Goal: Transaction & Acquisition: Purchase product/service

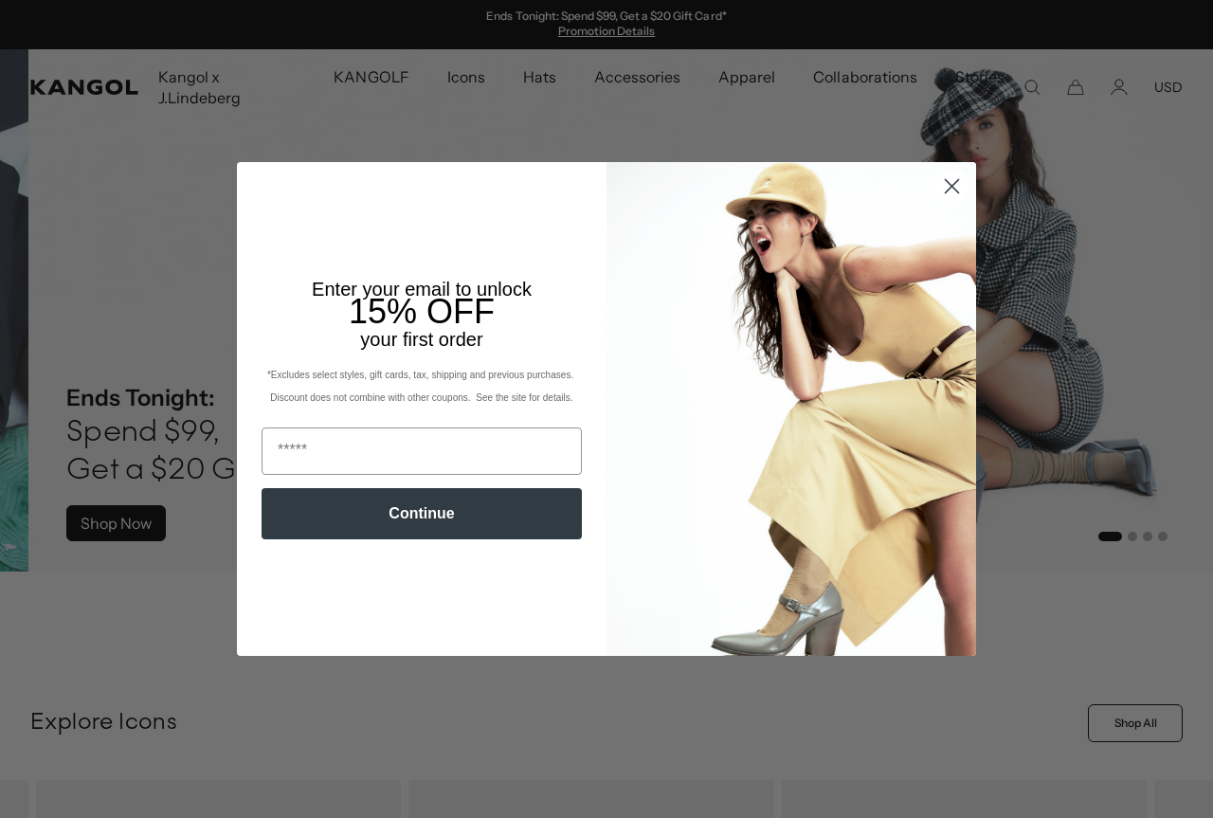
click at [951, 182] on icon "Close dialog" at bounding box center [952, 186] width 13 height 13
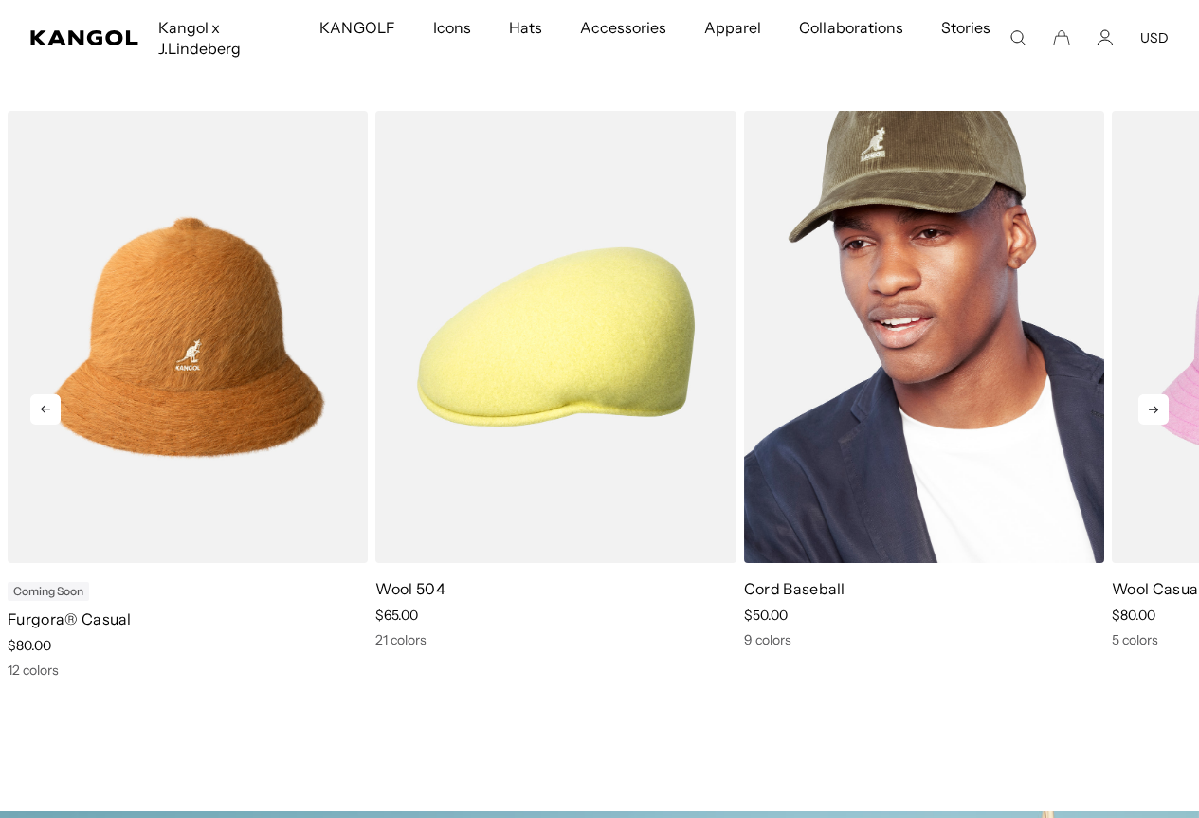
scroll to position [0, 391]
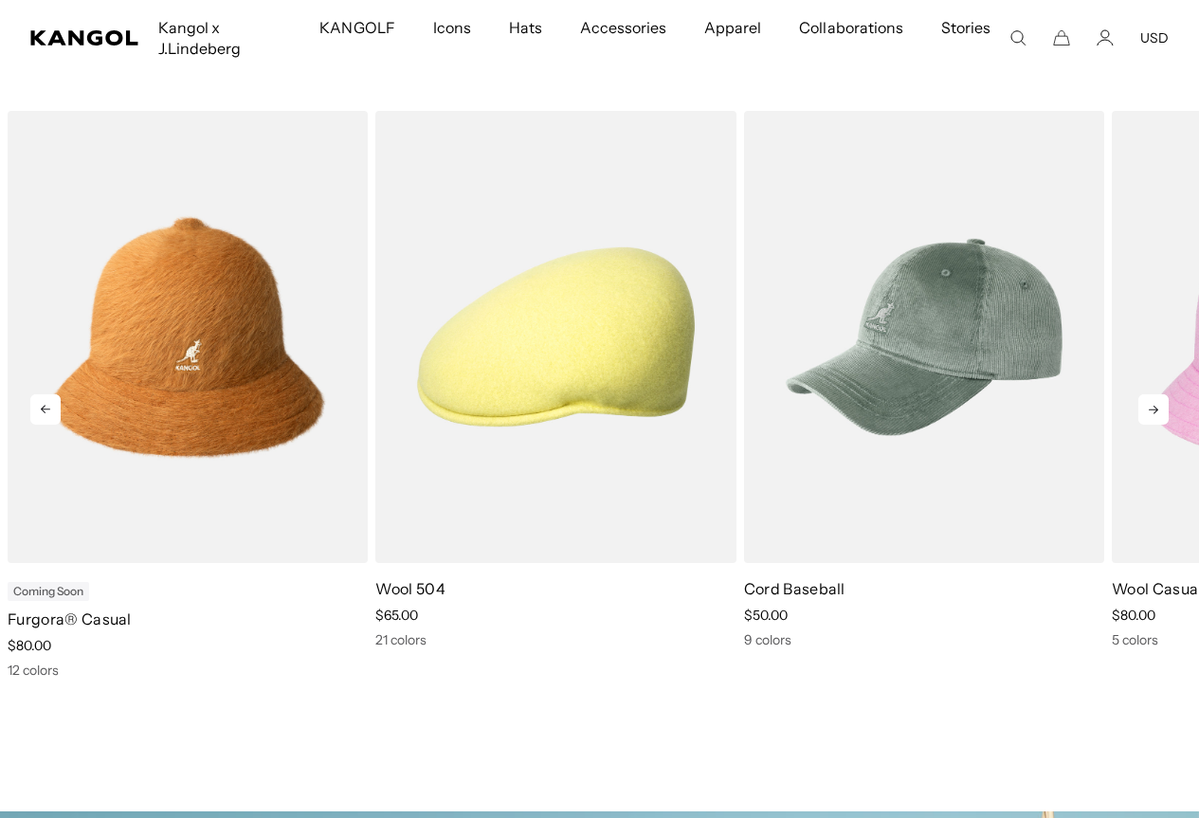
click at [1166, 419] on icon at bounding box center [1153, 409] width 30 height 30
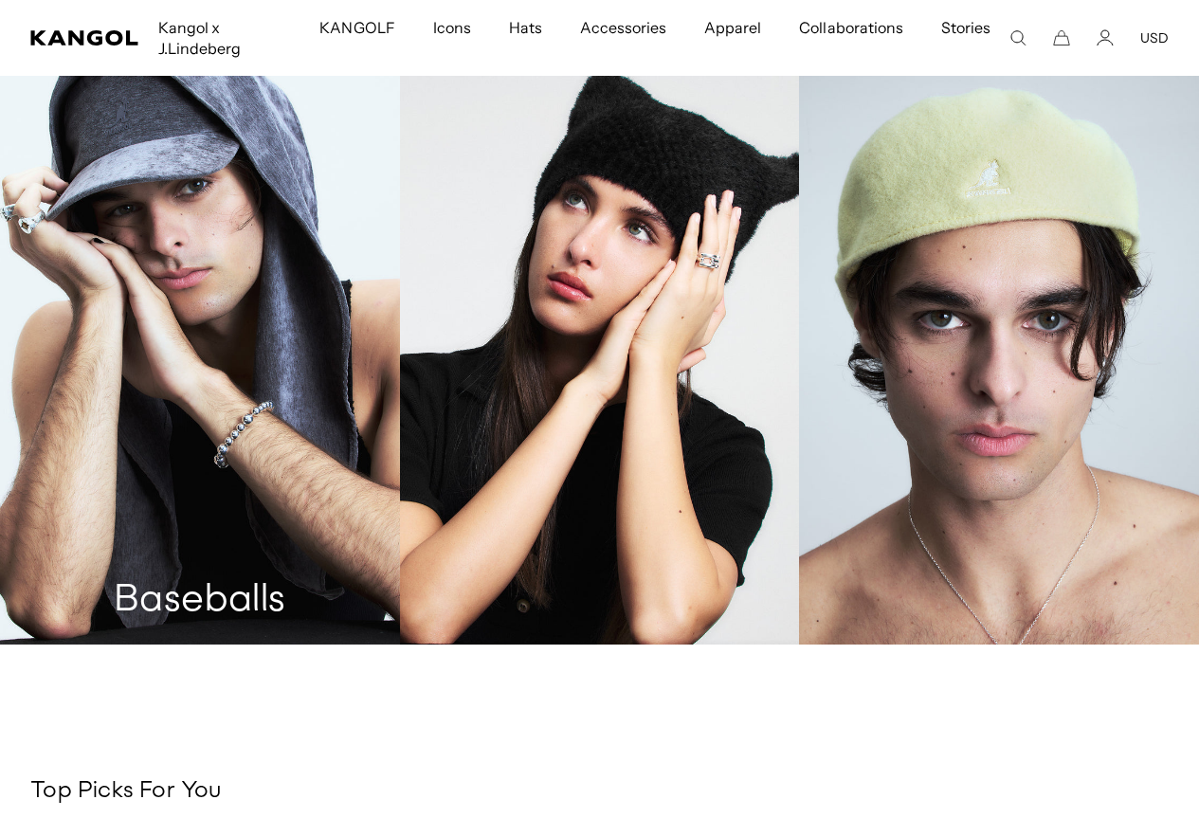
scroll to position [0, 0]
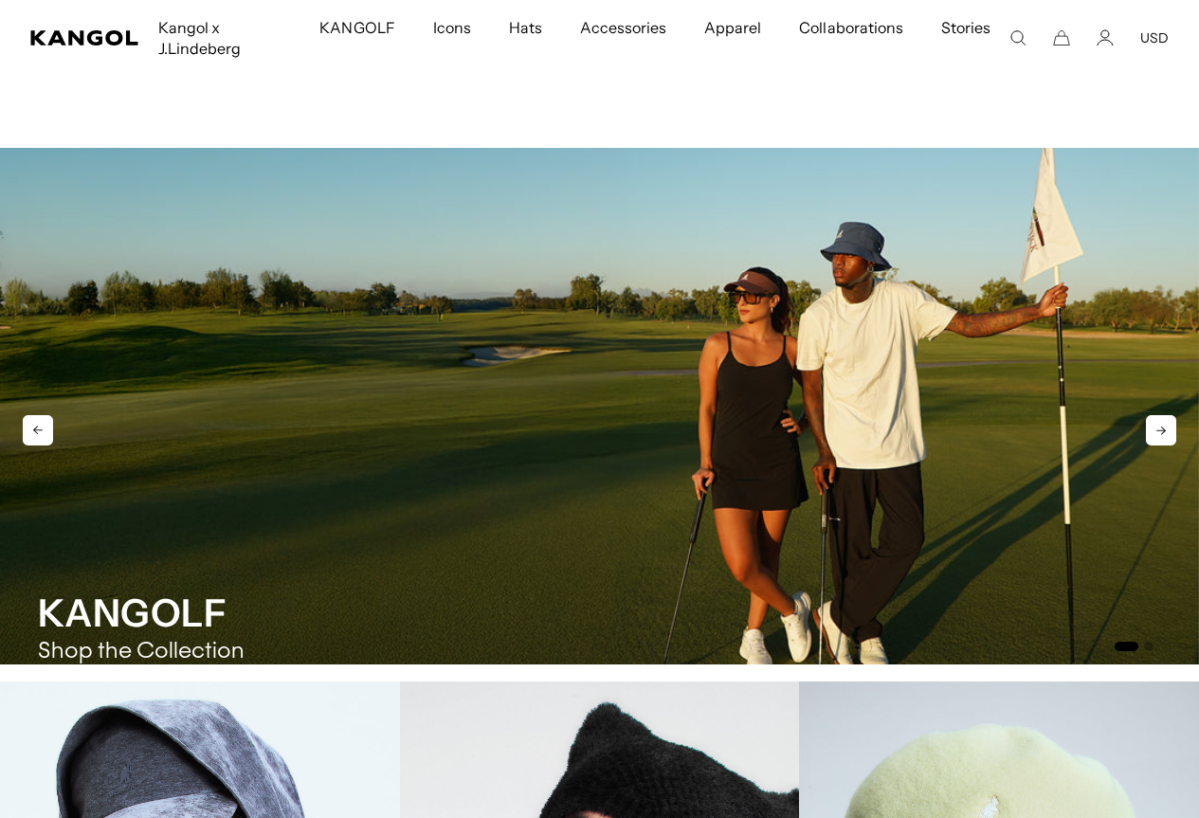
click at [1161, 428] on icon at bounding box center [1161, 430] width 30 height 30
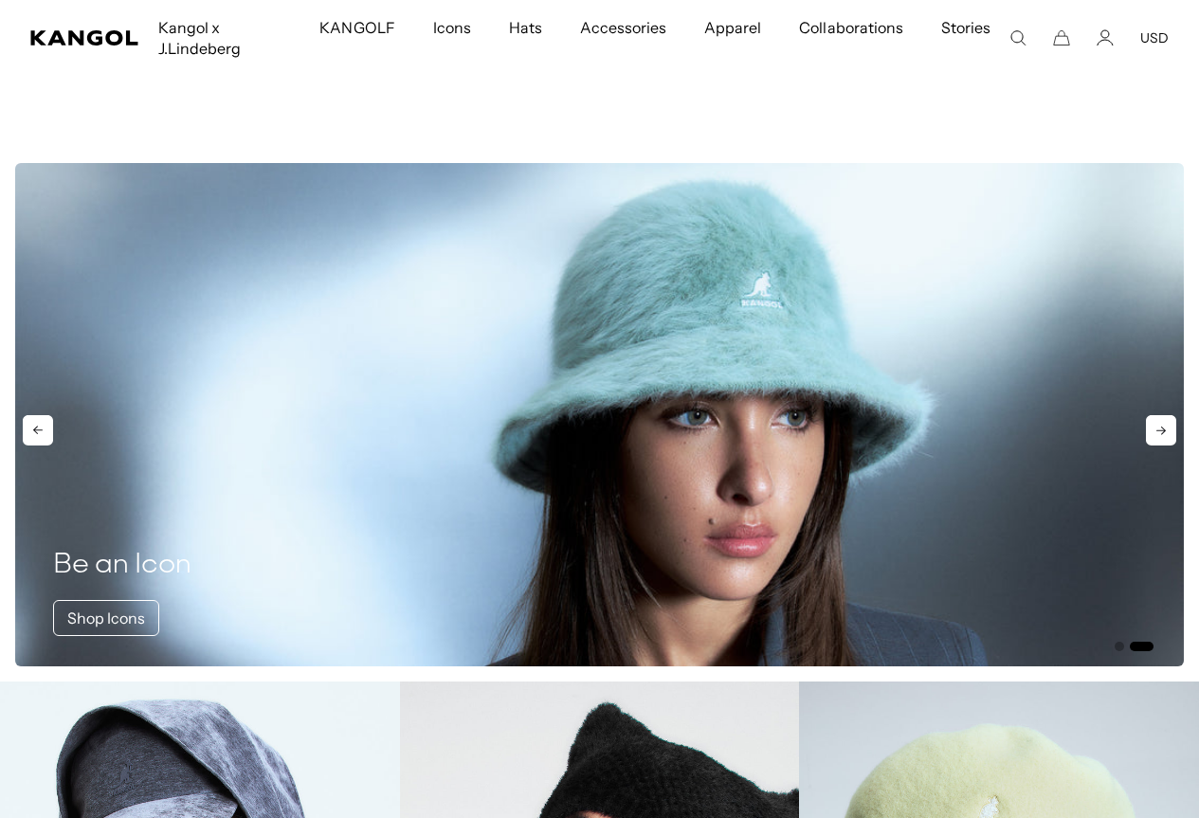
click at [1159, 431] on icon at bounding box center [1161, 430] width 30 height 30
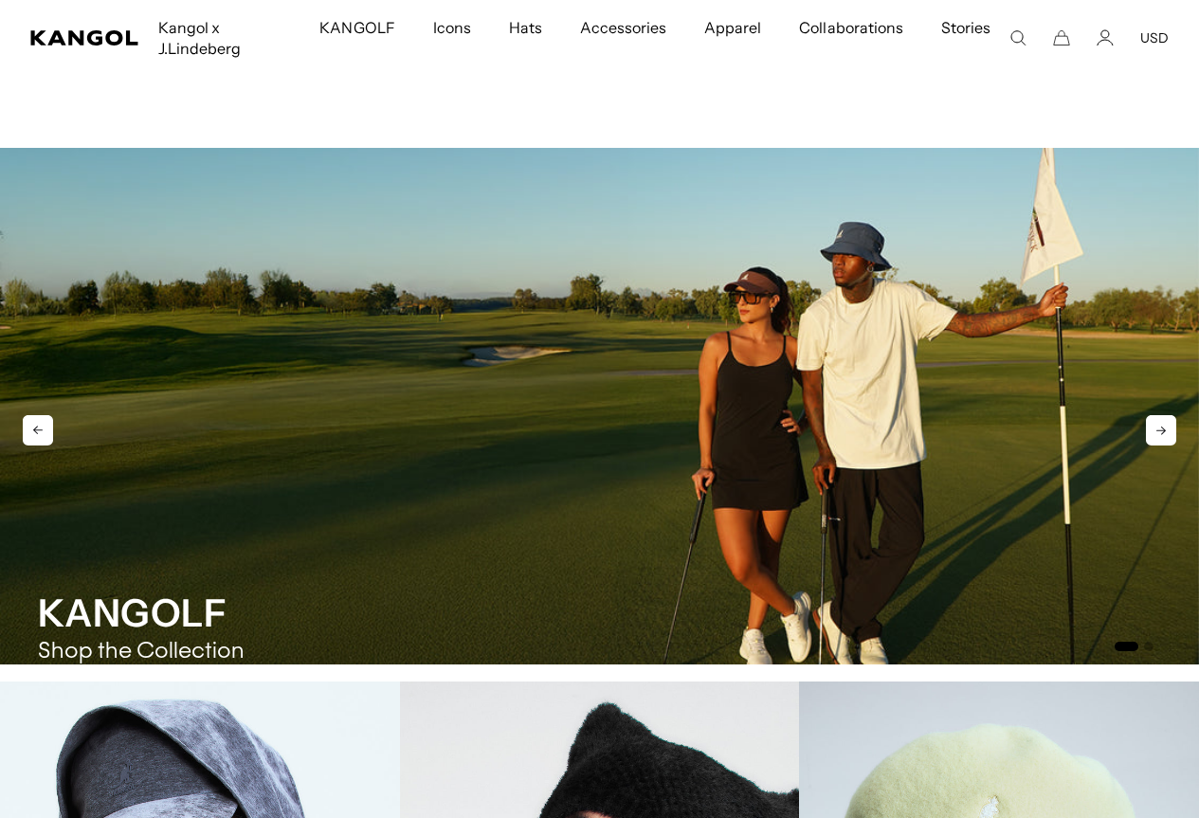
click at [1159, 431] on icon at bounding box center [1161, 430] width 30 height 30
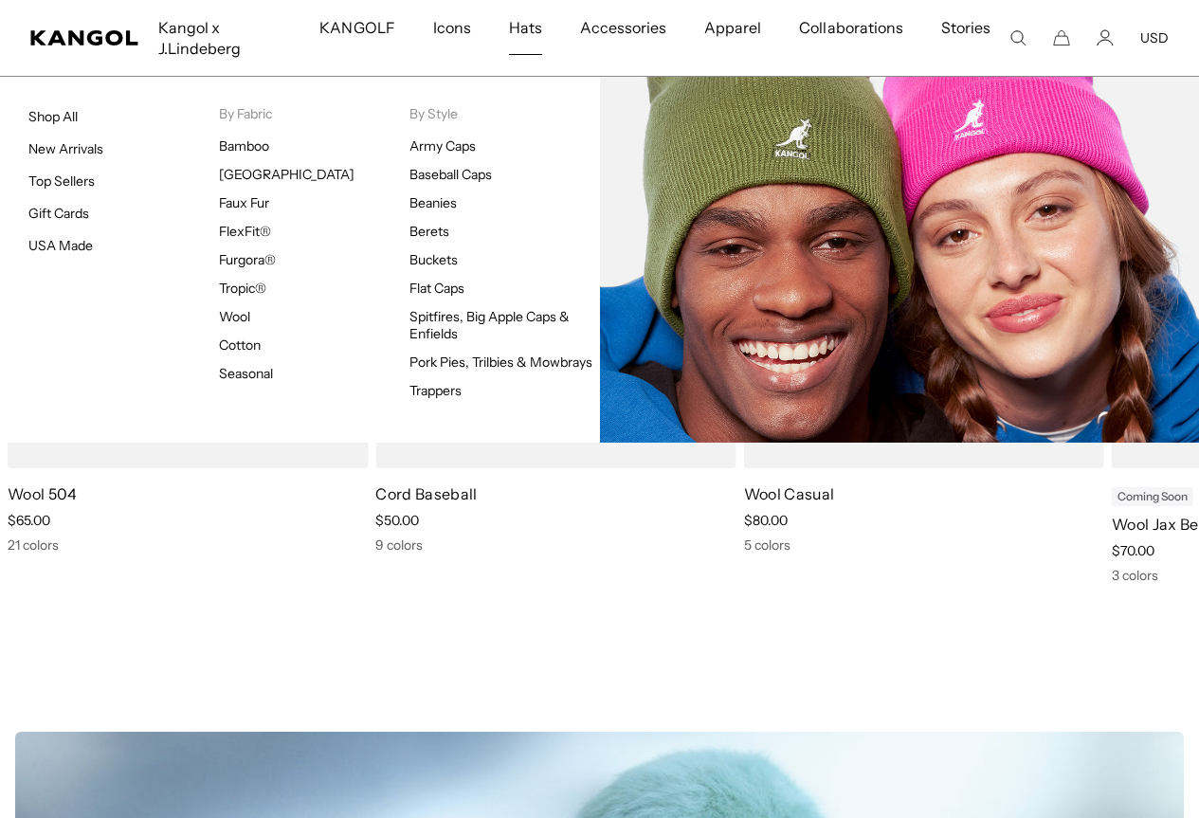
scroll to position [0, 391]
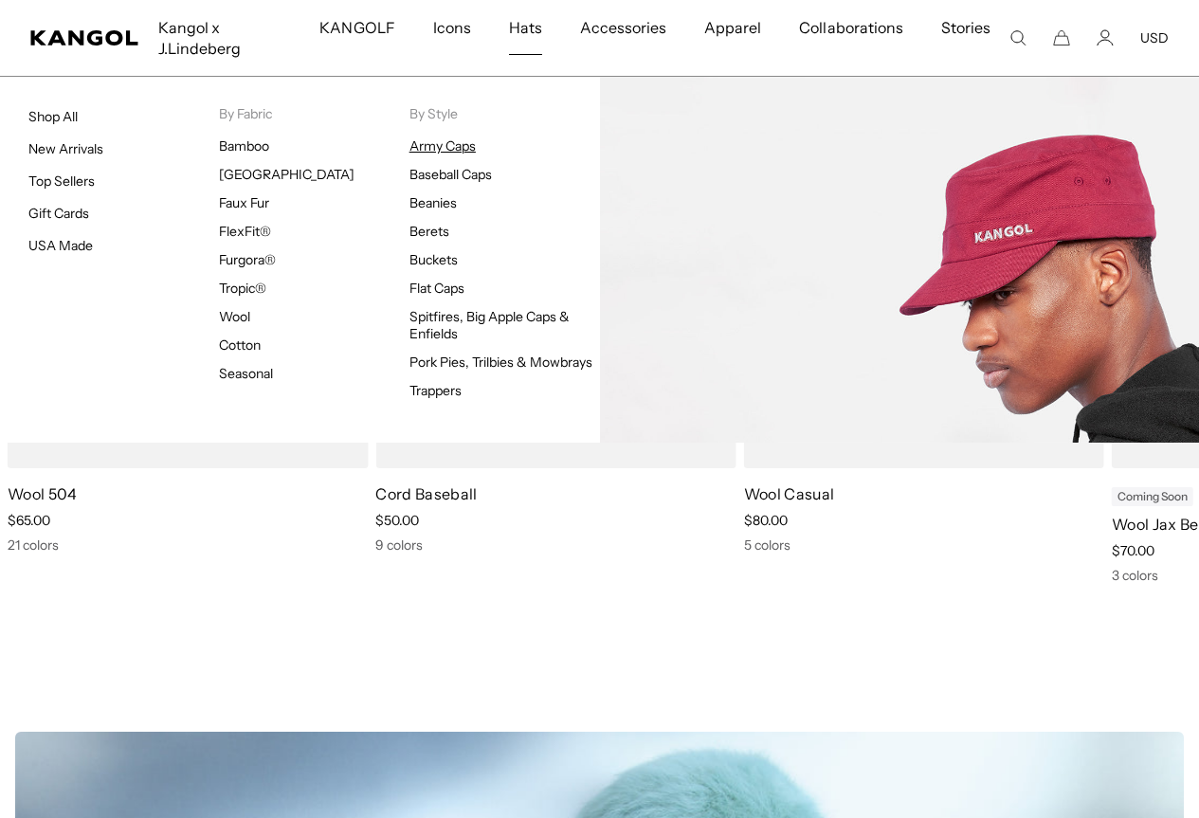
click at [442, 149] on link "Army Caps" at bounding box center [442, 145] width 66 height 17
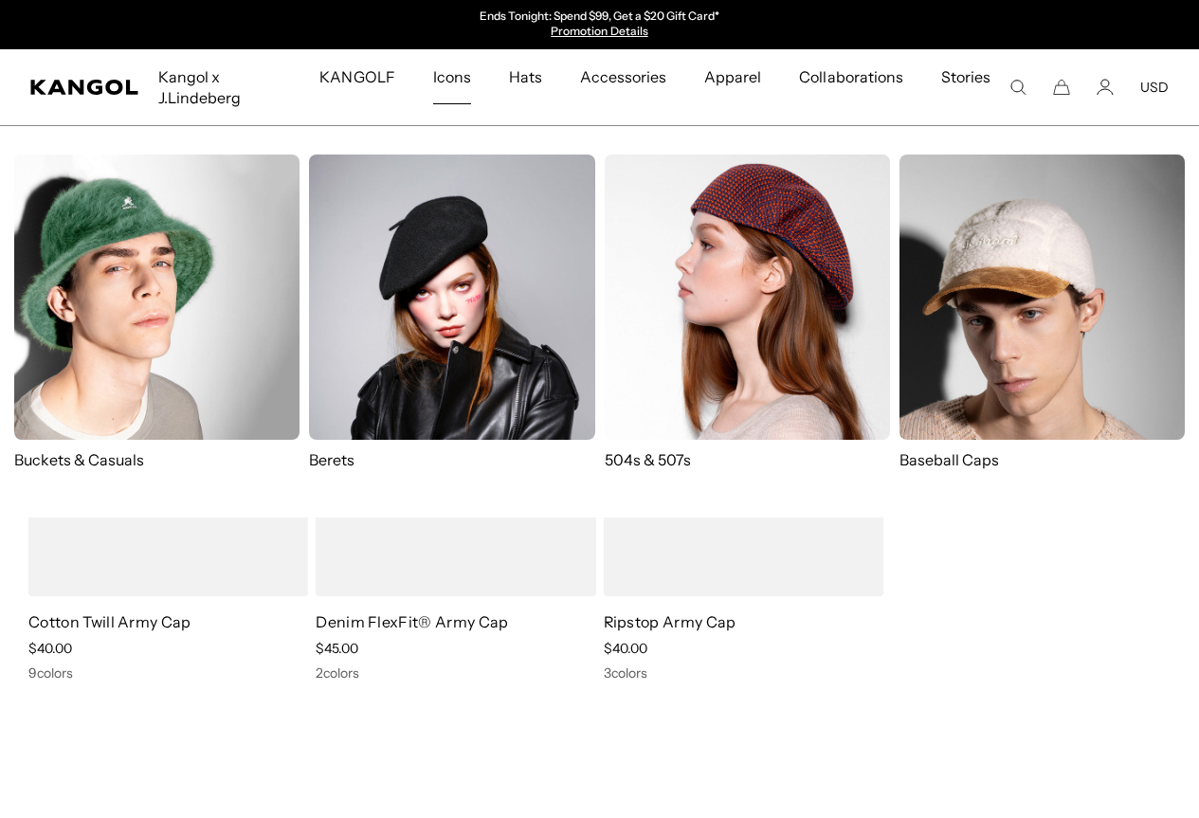
click at [457, 80] on span "Icons" at bounding box center [452, 76] width 38 height 55
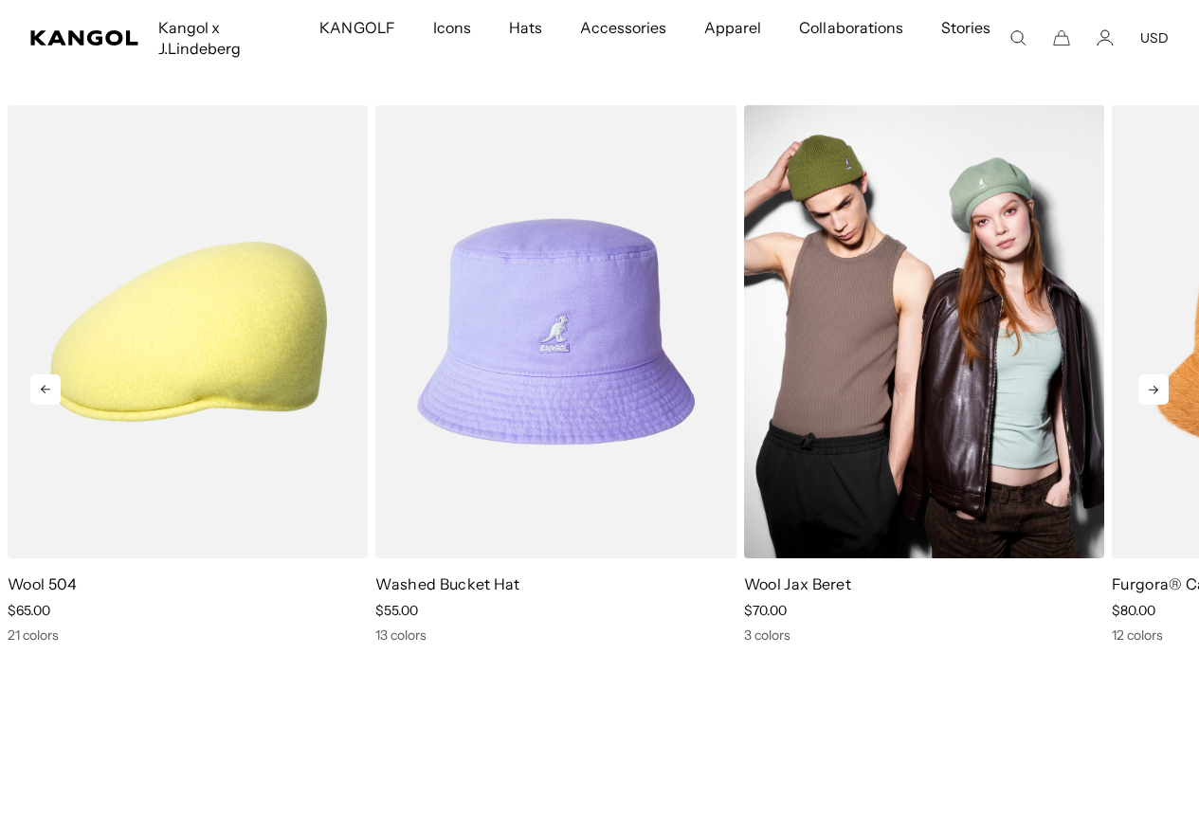
scroll to position [0, 391]
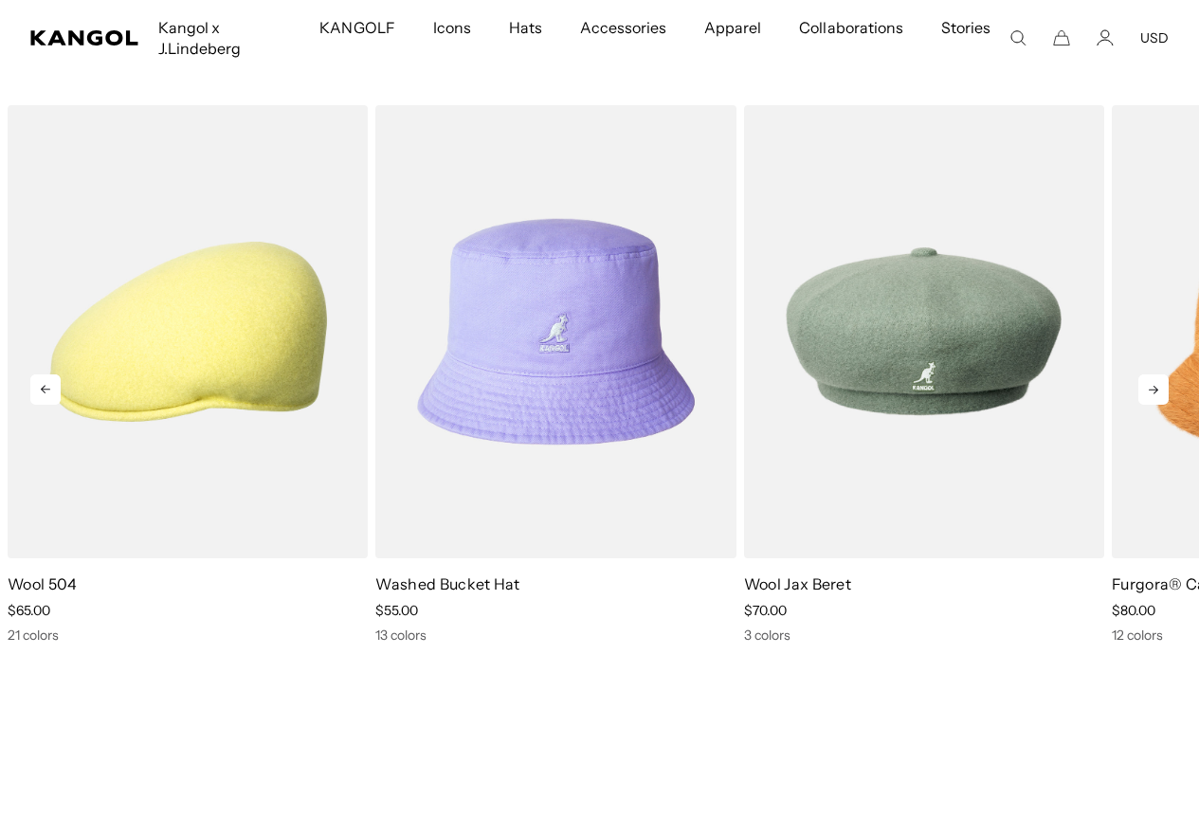
click at [1158, 390] on icon at bounding box center [1153, 390] width 9 height 9
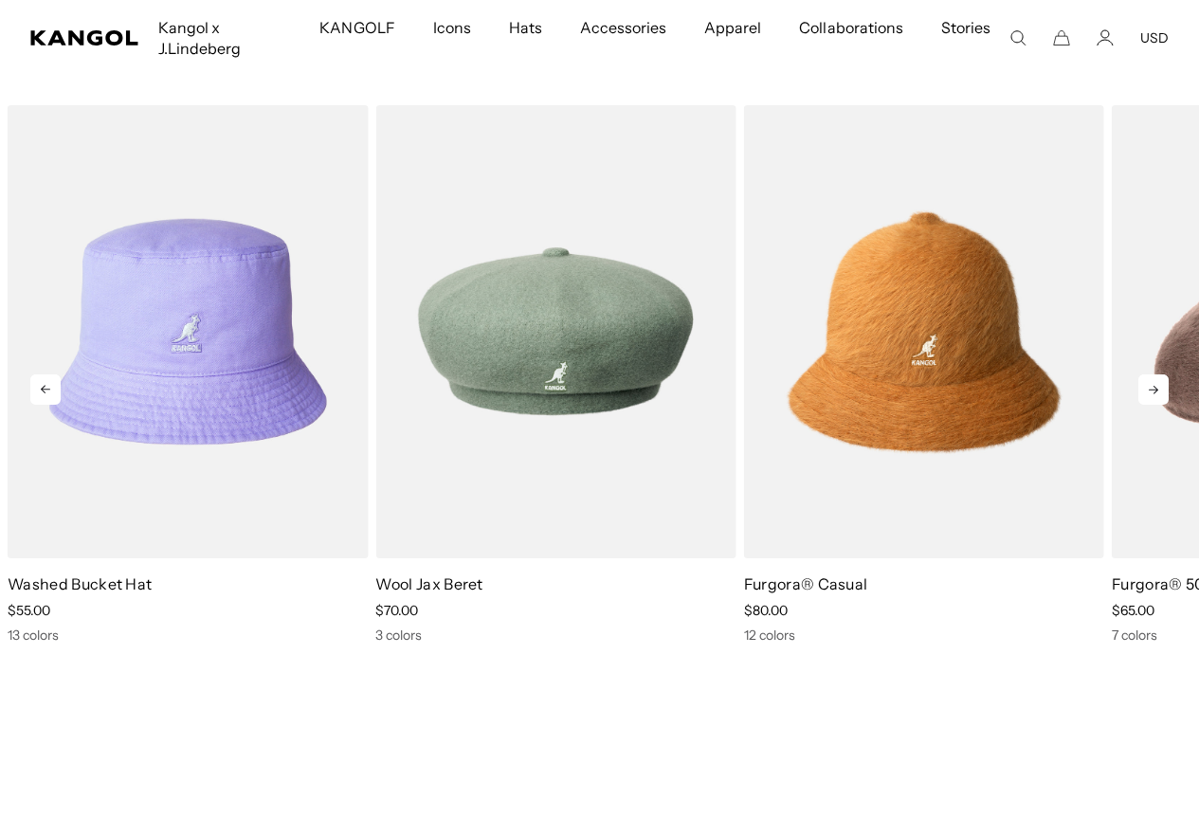
scroll to position [0, 0]
click at [1156, 391] on icon at bounding box center [1153, 389] width 30 height 30
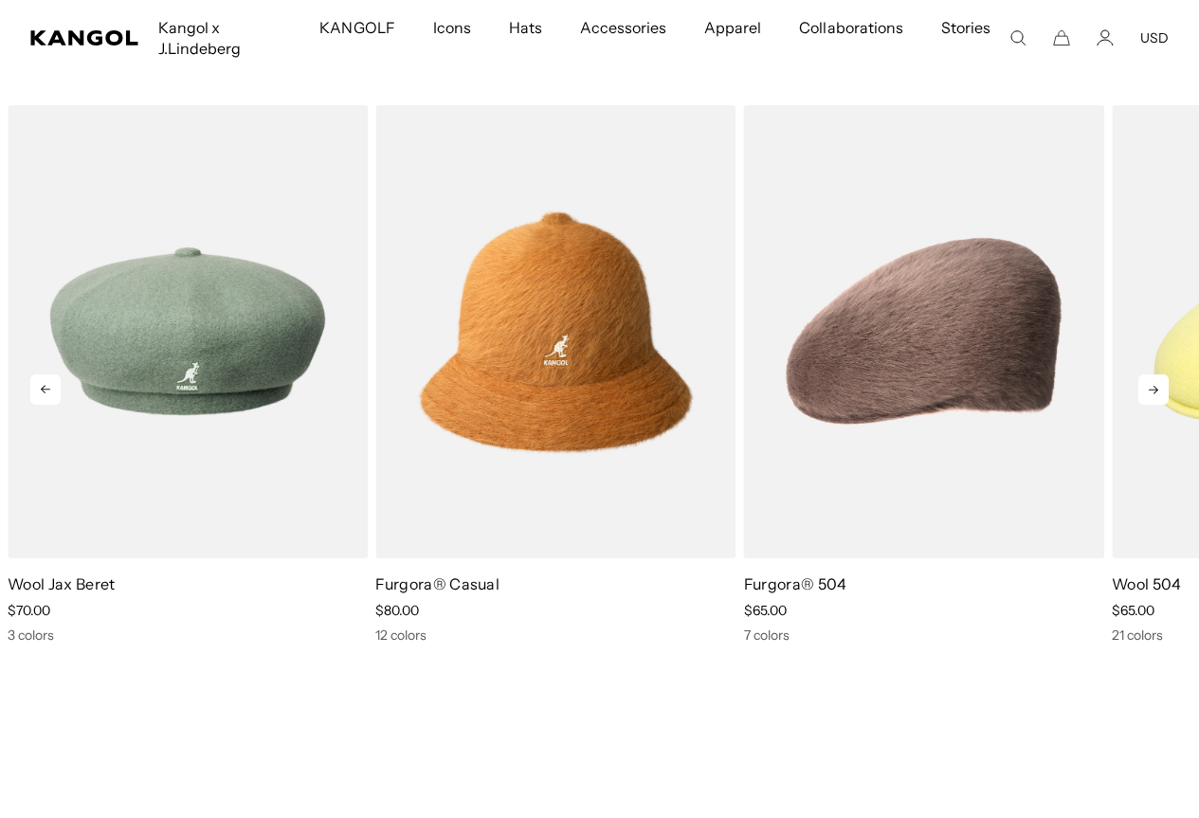
click at [1155, 391] on icon at bounding box center [1153, 389] width 30 height 30
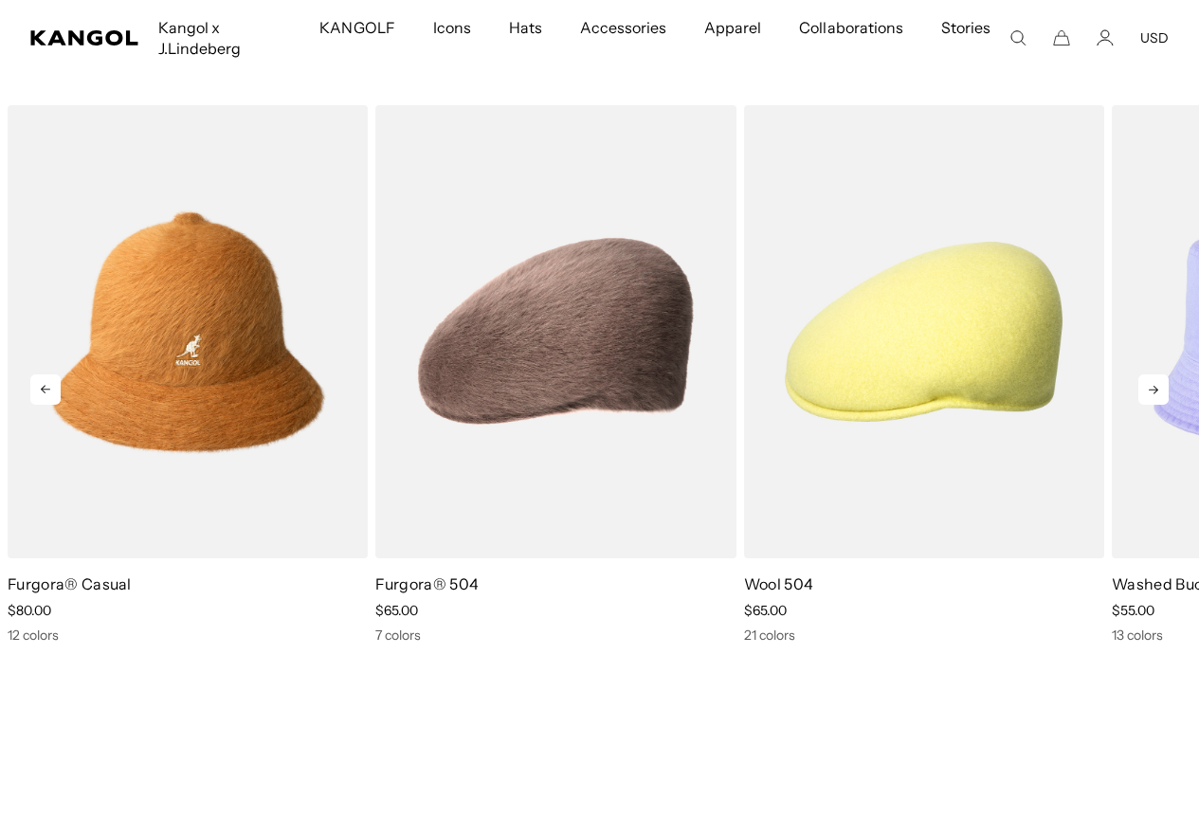
scroll to position [0, 391]
click at [1154, 391] on icon at bounding box center [1153, 389] width 30 height 30
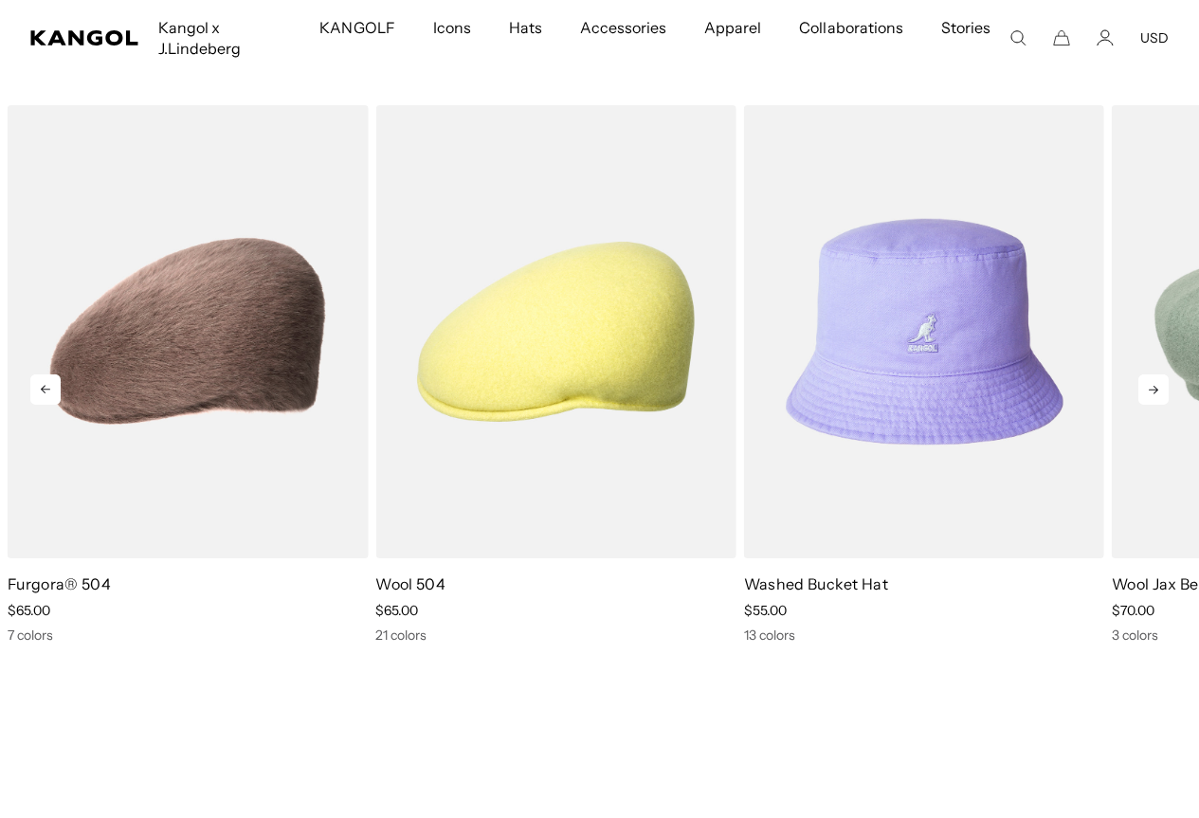
click at [1154, 391] on icon at bounding box center [1153, 389] width 30 height 30
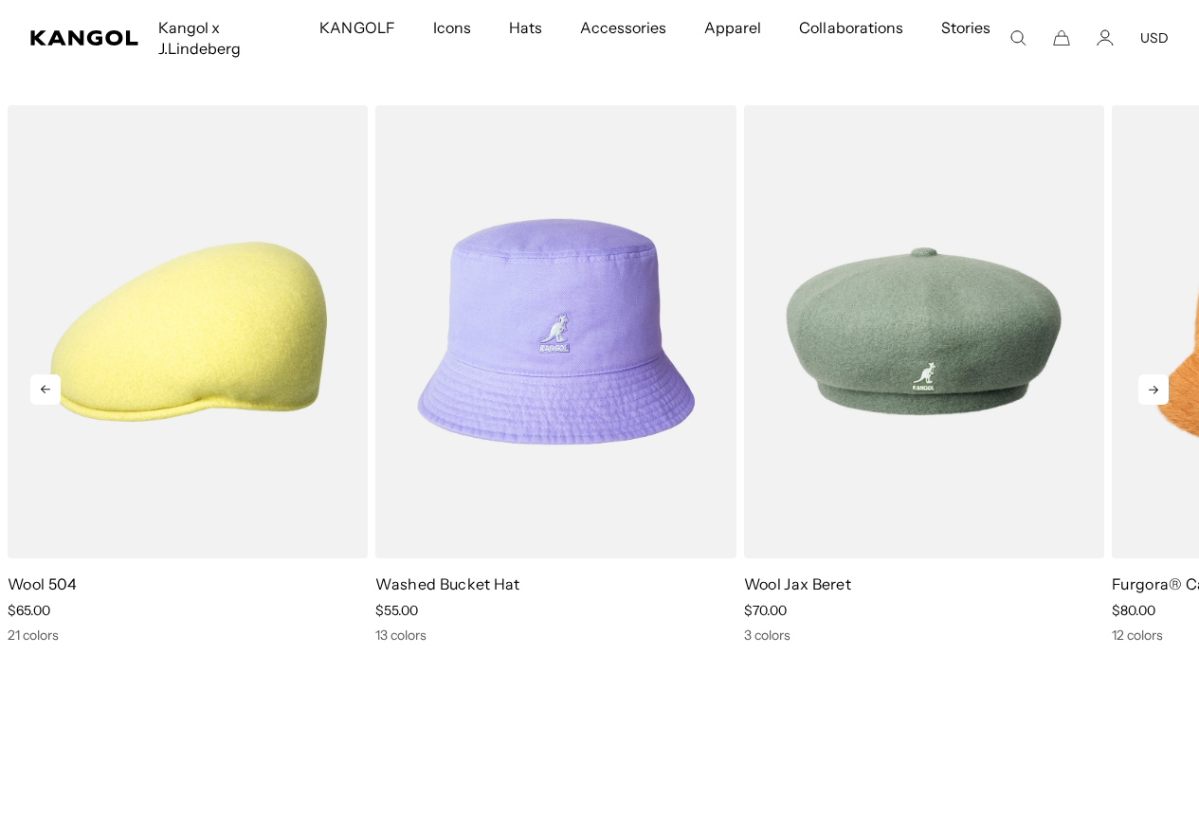
click at [1154, 391] on icon at bounding box center [1153, 389] width 30 height 30
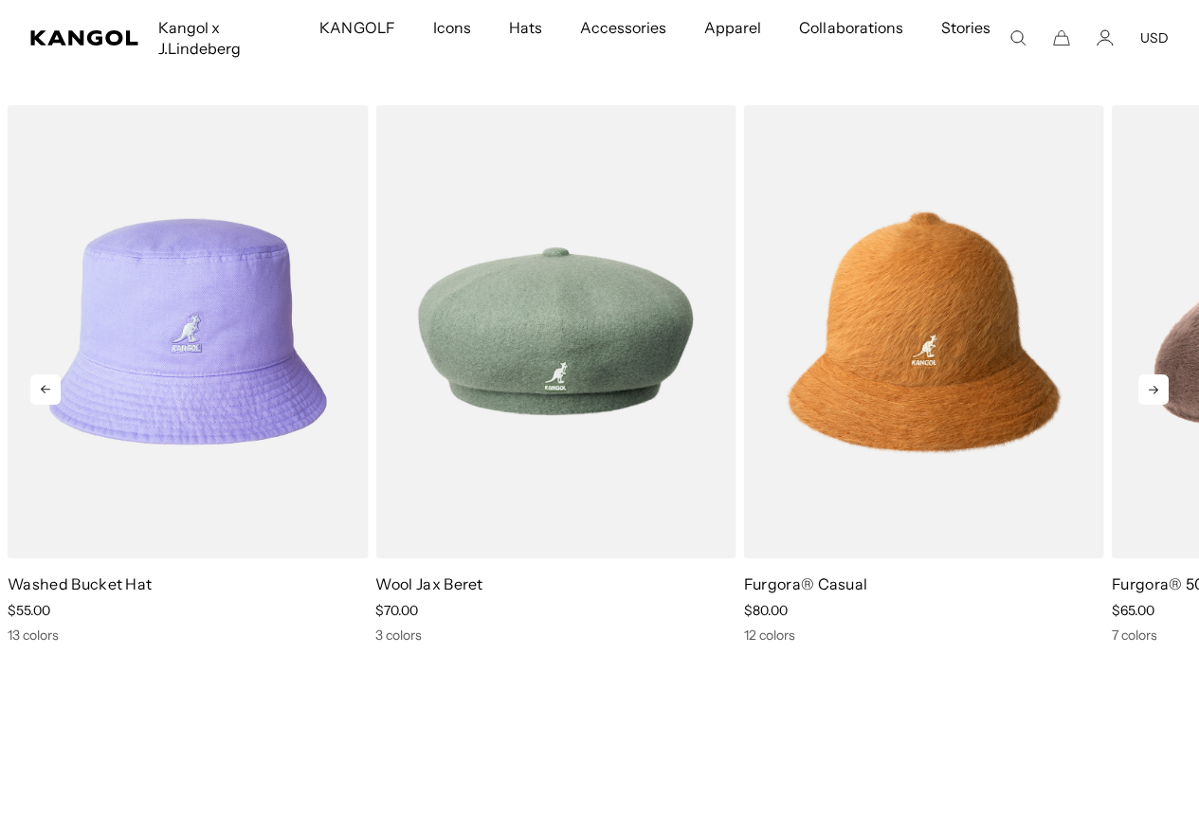
scroll to position [0, 0]
click at [1154, 391] on icon at bounding box center [1153, 389] width 30 height 30
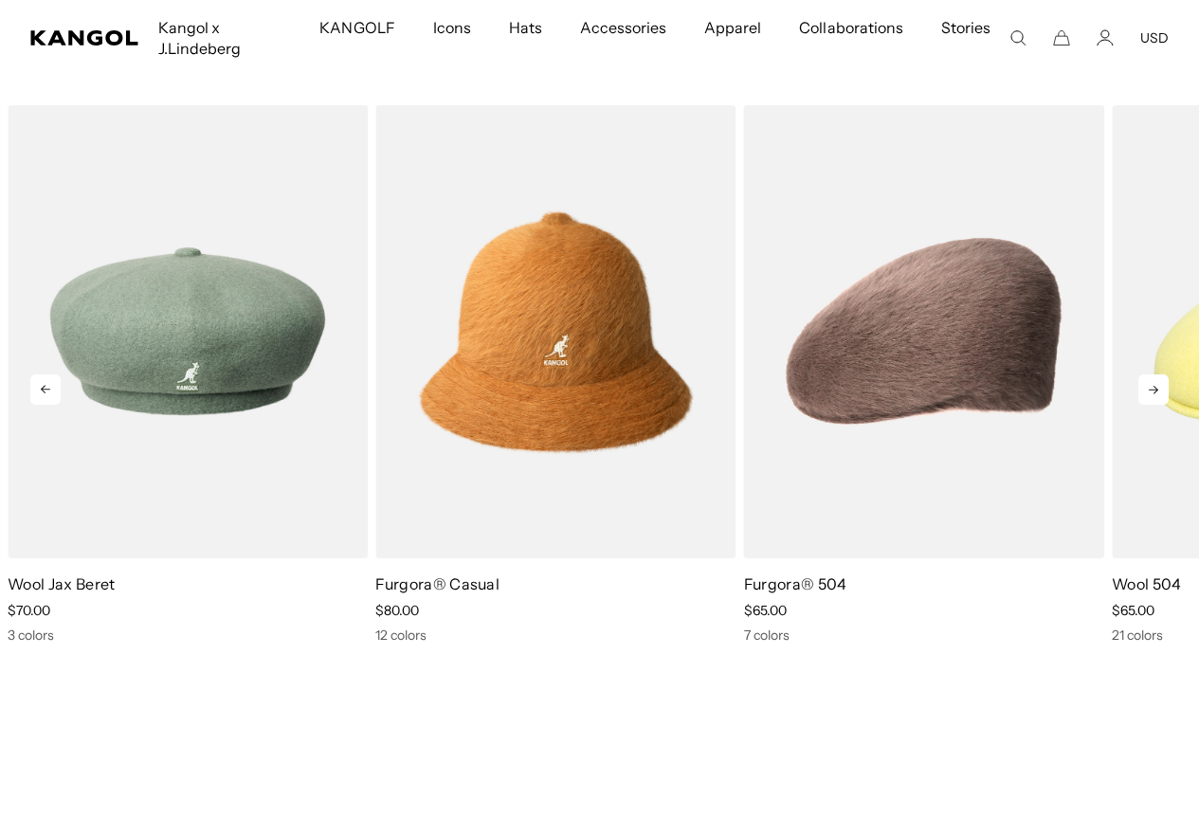
click at [1154, 391] on icon at bounding box center [1153, 389] width 30 height 30
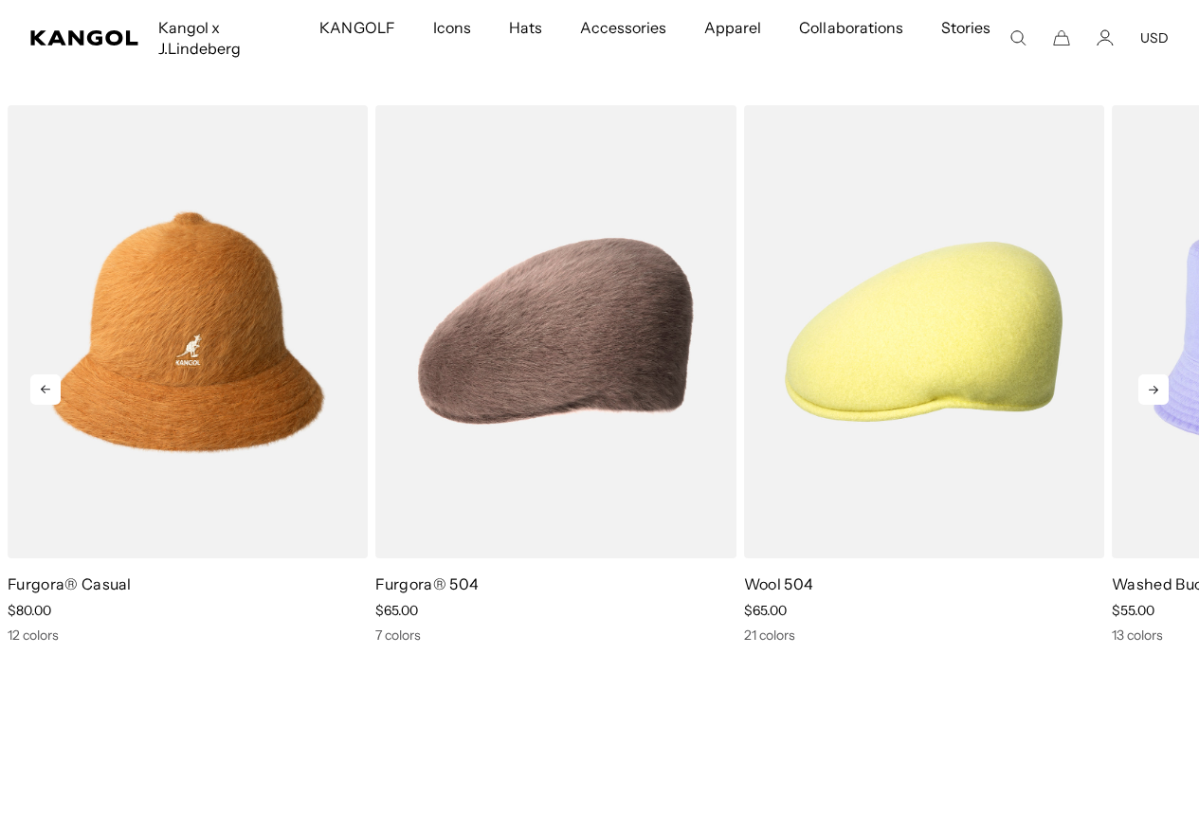
click at [1154, 391] on icon at bounding box center [1153, 389] width 30 height 30
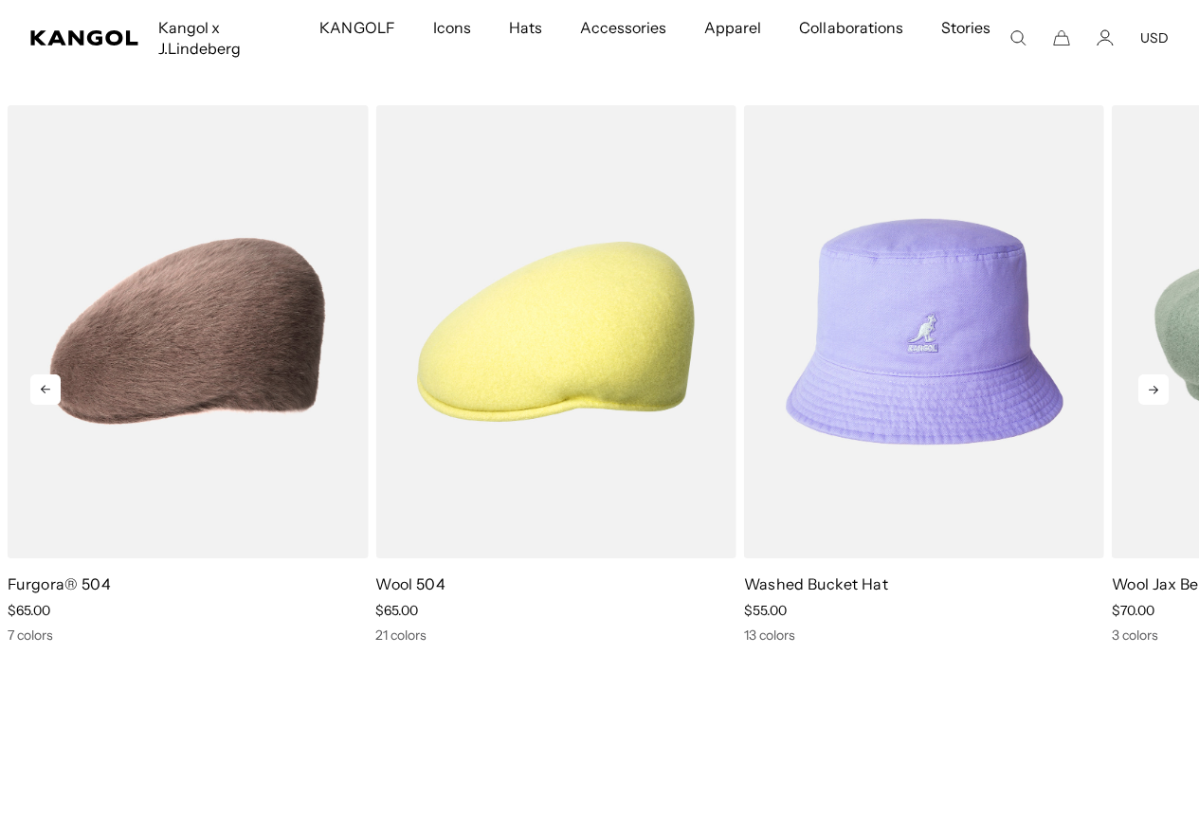
click at [1154, 391] on icon at bounding box center [1153, 389] width 30 height 30
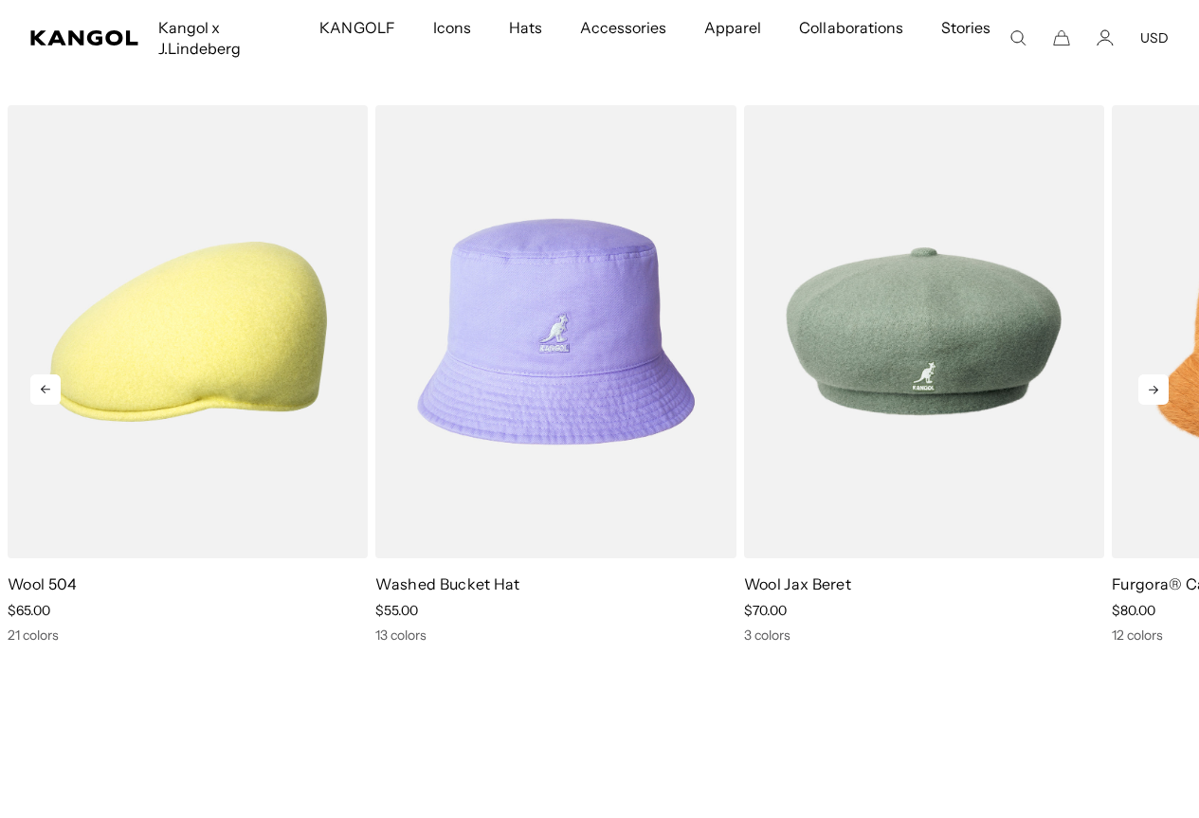
scroll to position [0, 391]
click at [1154, 391] on icon at bounding box center [1153, 389] width 30 height 30
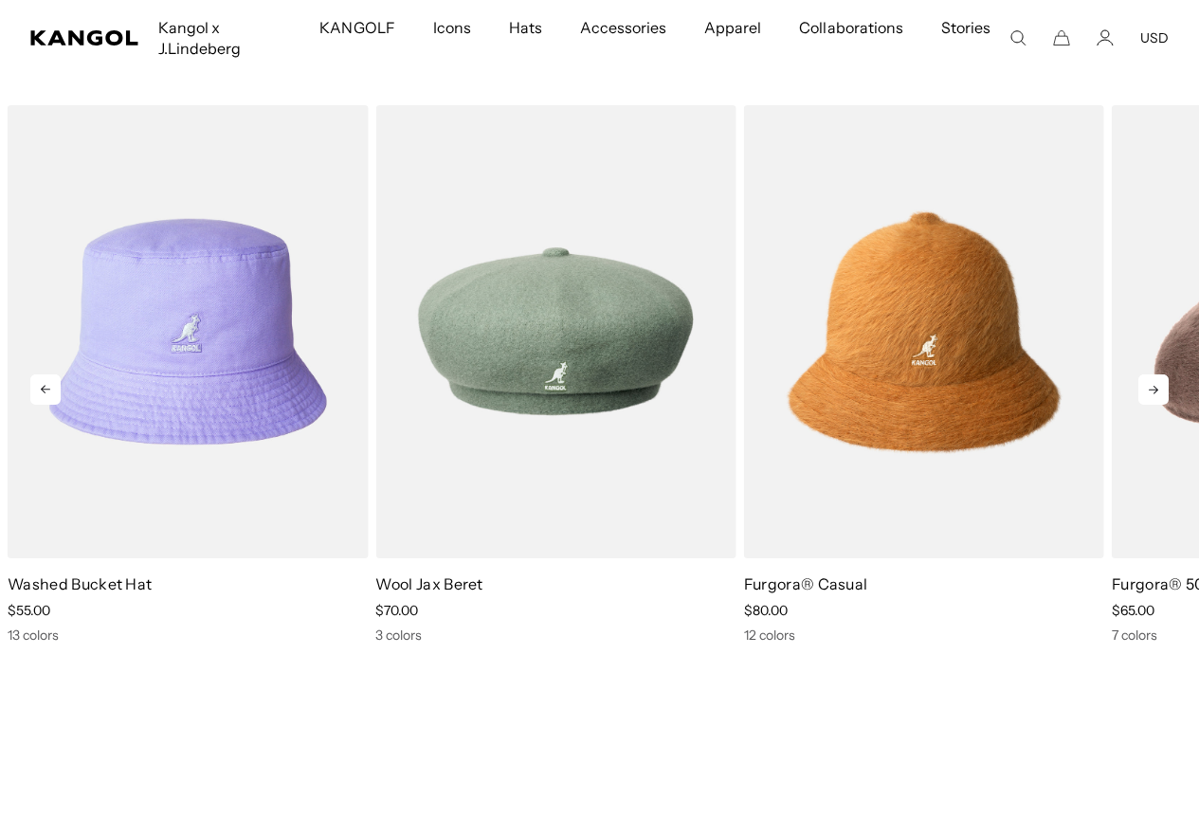
click at [1154, 391] on icon at bounding box center [1153, 389] width 30 height 30
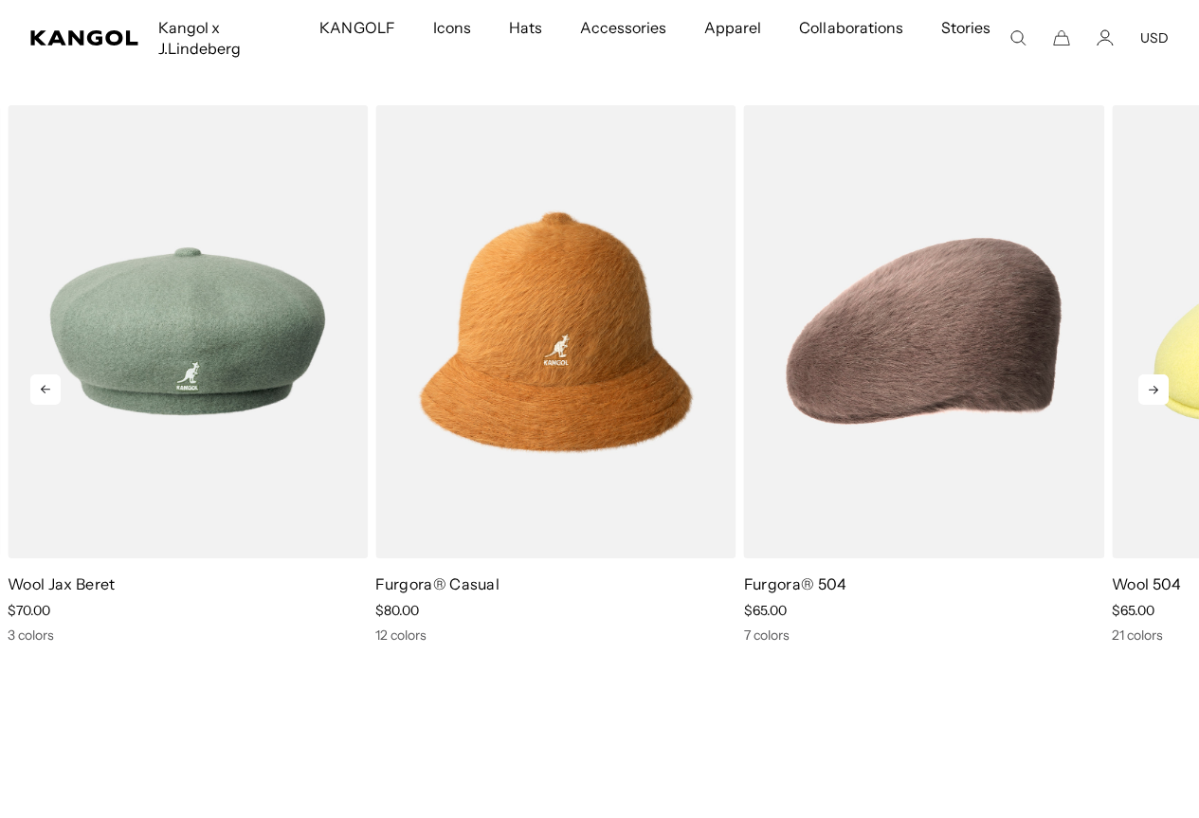
click at [1154, 391] on icon at bounding box center [1153, 389] width 30 height 30
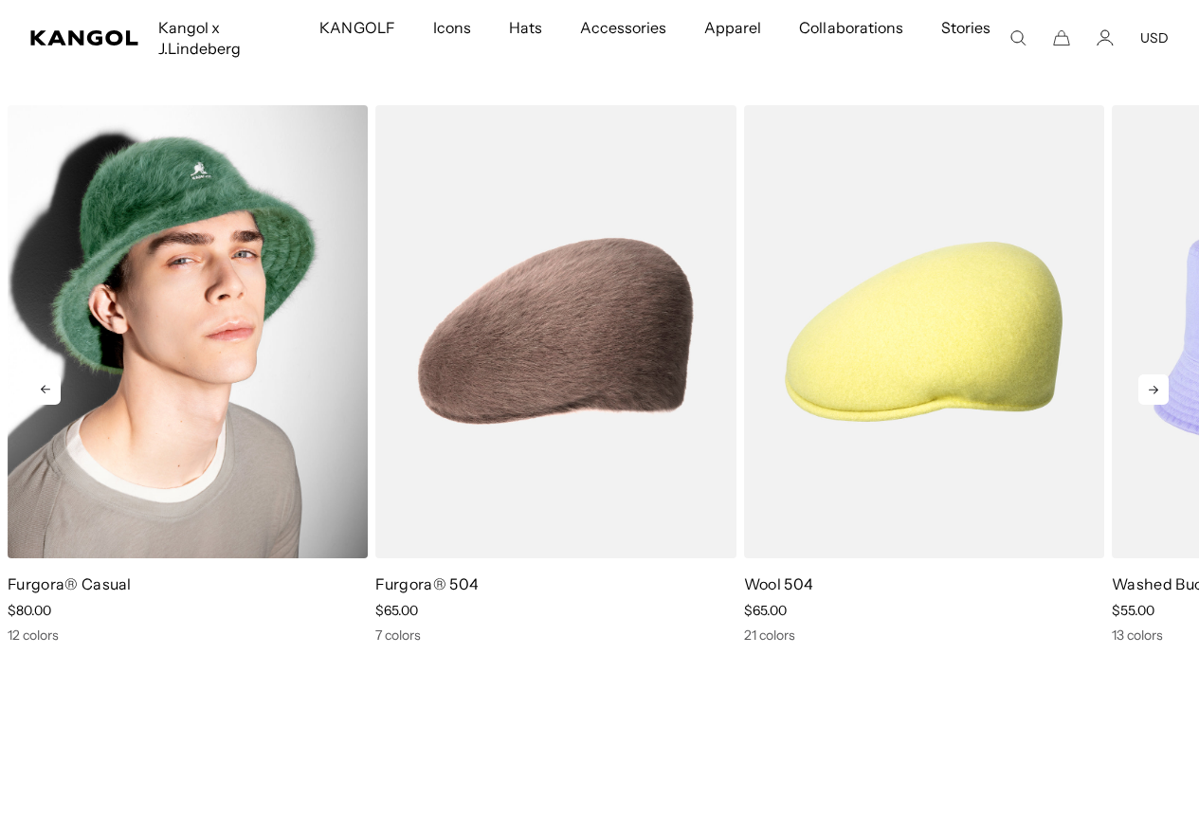
scroll to position [0, 0]
click at [144, 388] on img "4 of 5" at bounding box center [188, 331] width 360 height 452
click at [144, 349] on img "4 of 5" at bounding box center [188, 331] width 360 height 452
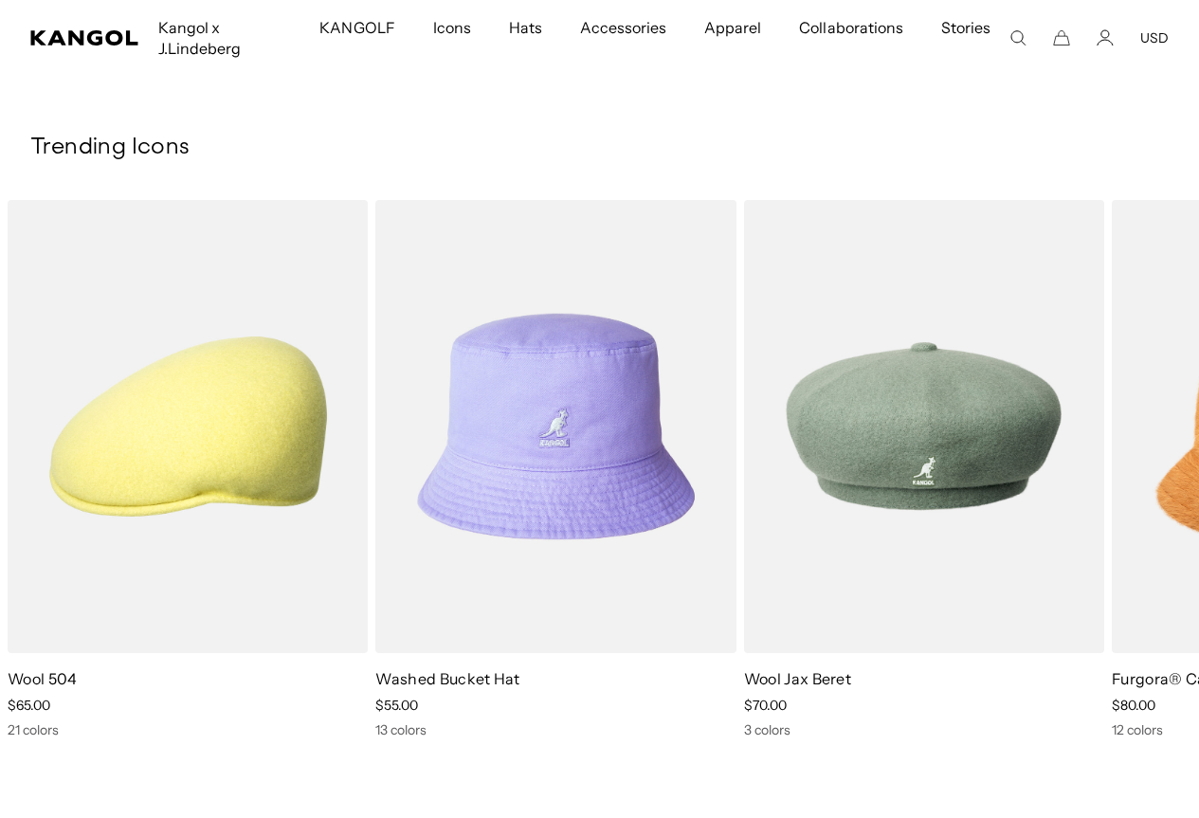
scroll to position [0, 391]
click at [1157, 481] on icon at bounding box center [1153, 484] width 30 height 30
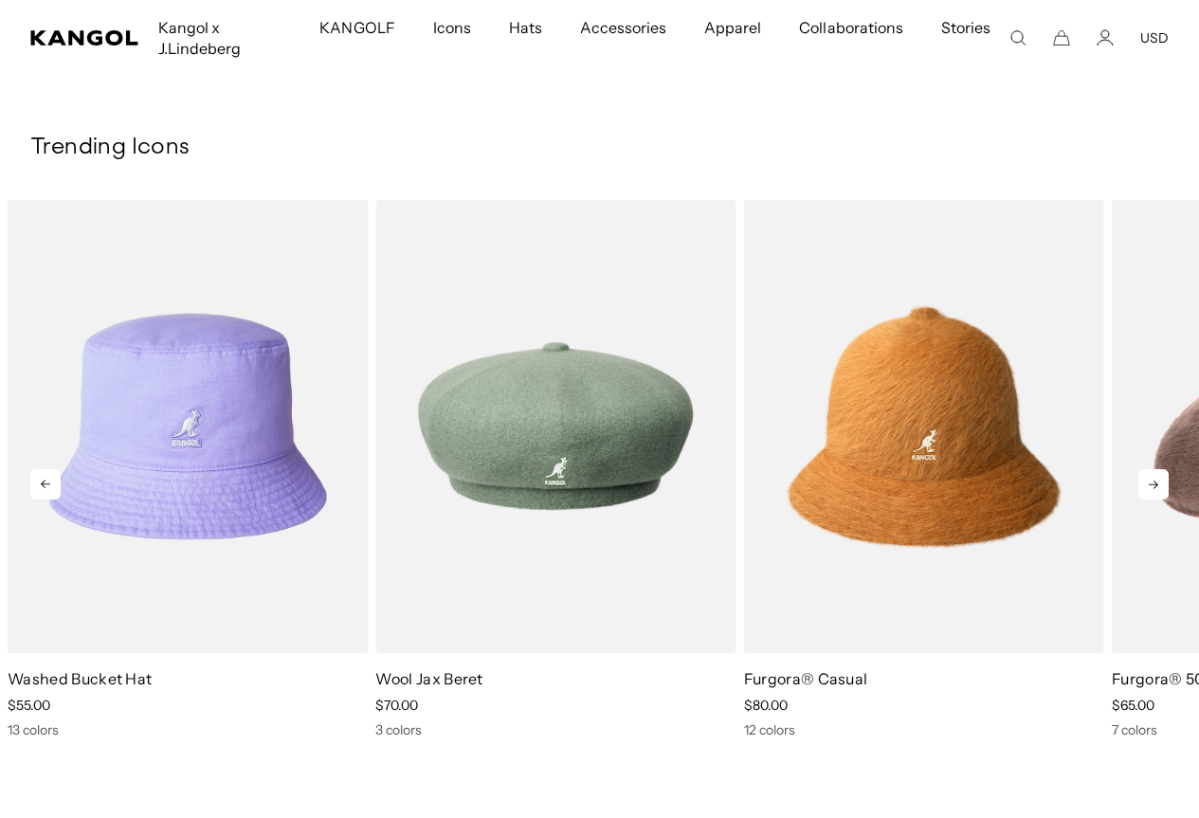
scroll to position [0, 0]
click at [1155, 483] on icon at bounding box center [1153, 484] width 30 height 30
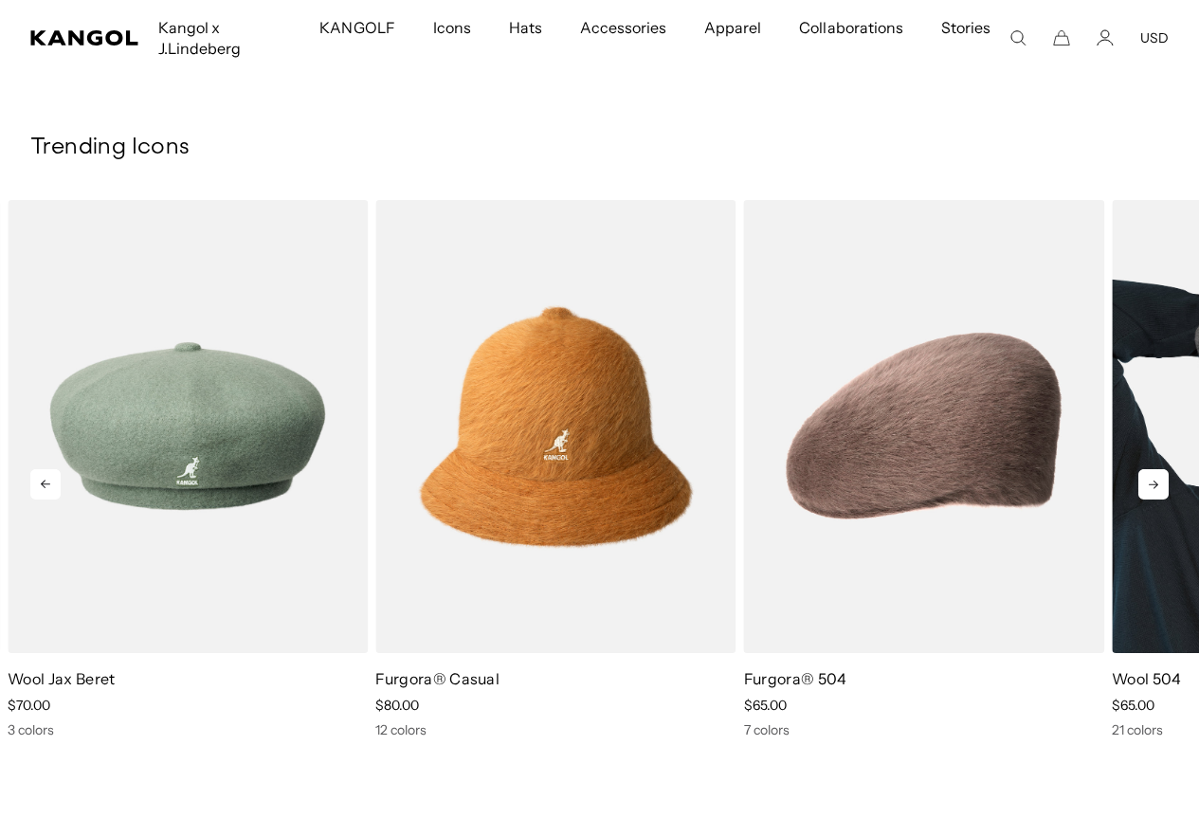
scroll to position [0, 391]
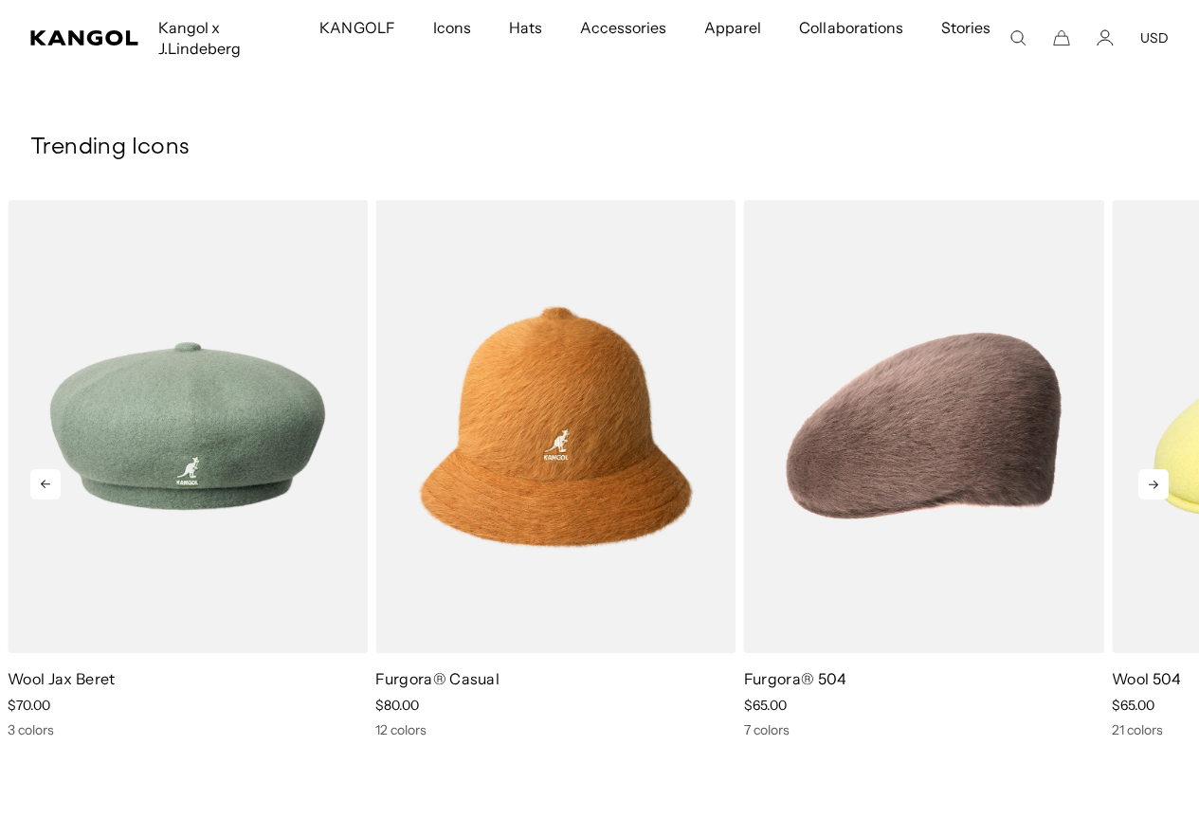
click at [1158, 479] on icon at bounding box center [1153, 484] width 30 height 30
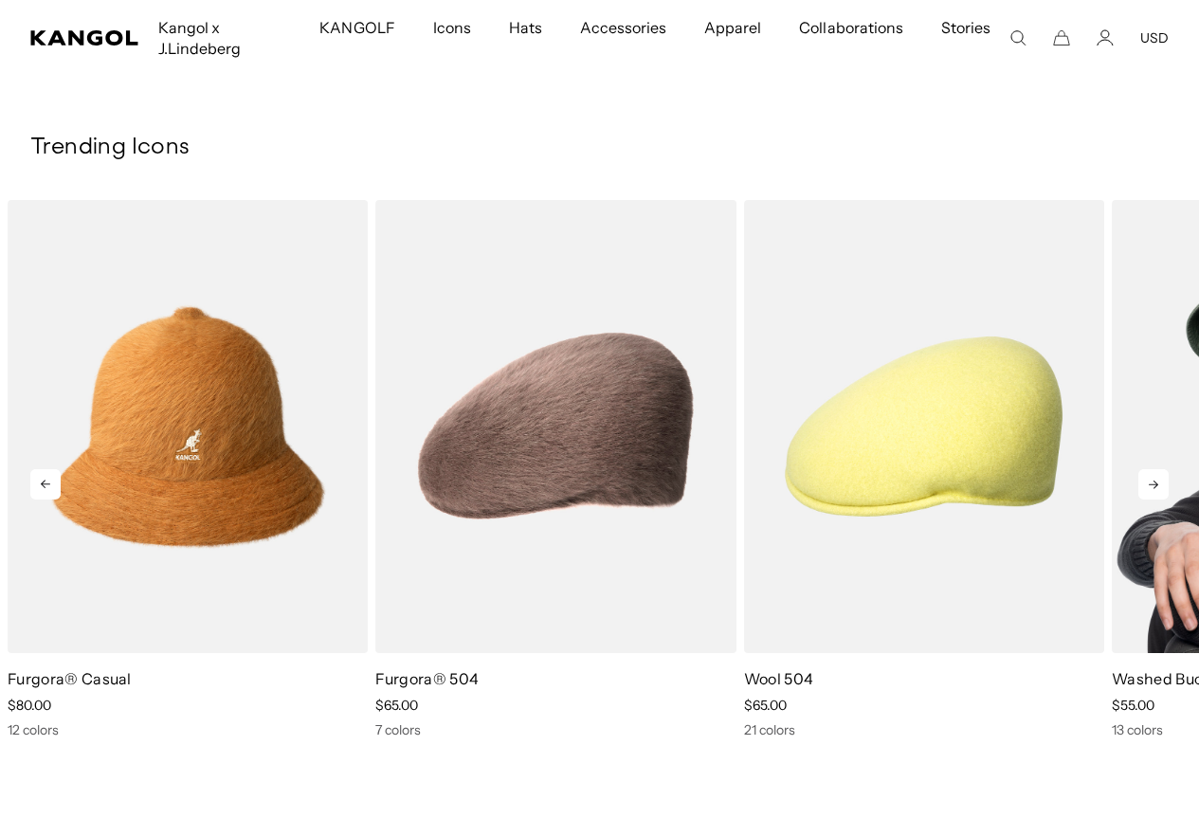
drag, startPoint x: 1143, startPoint y: 486, endPoint x: 1134, endPoint y: 487, distance: 9.5
click at [1138, 488] on icon at bounding box center [1153, 484] width 30 height 30
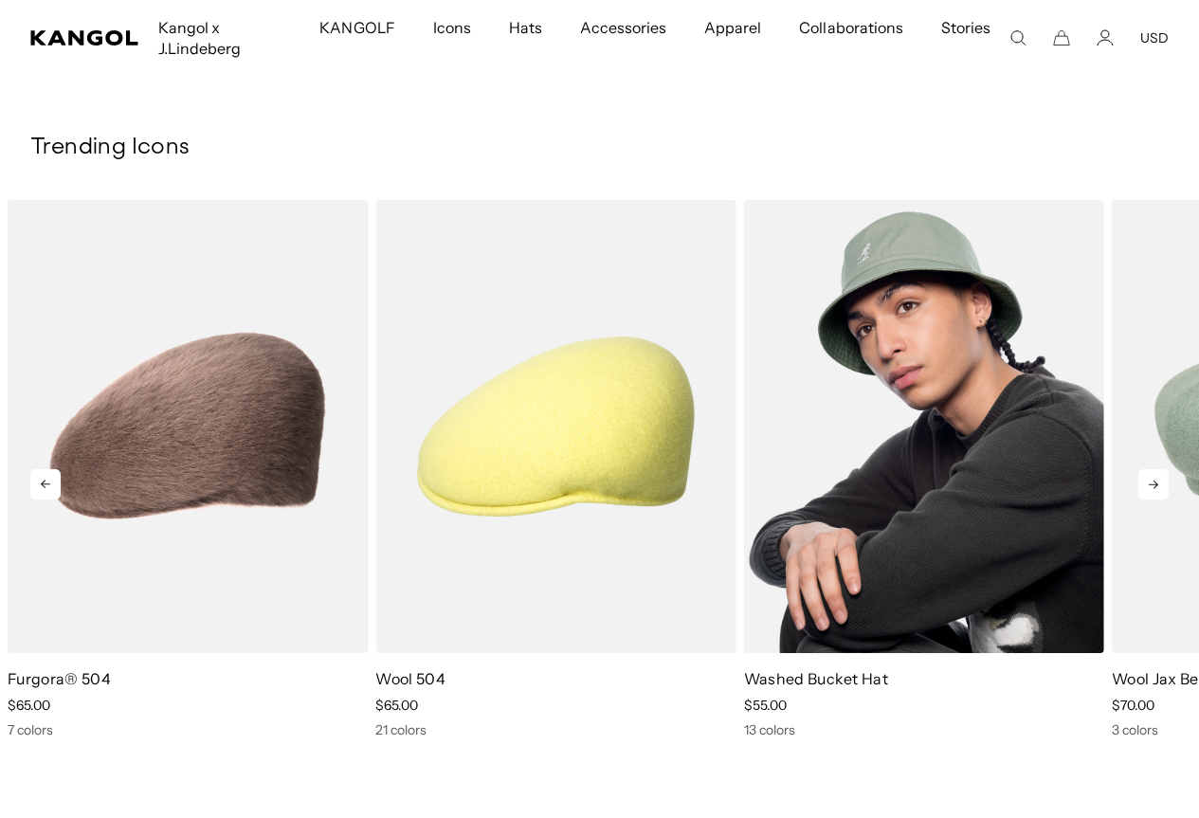
scroll to position [0, 0]
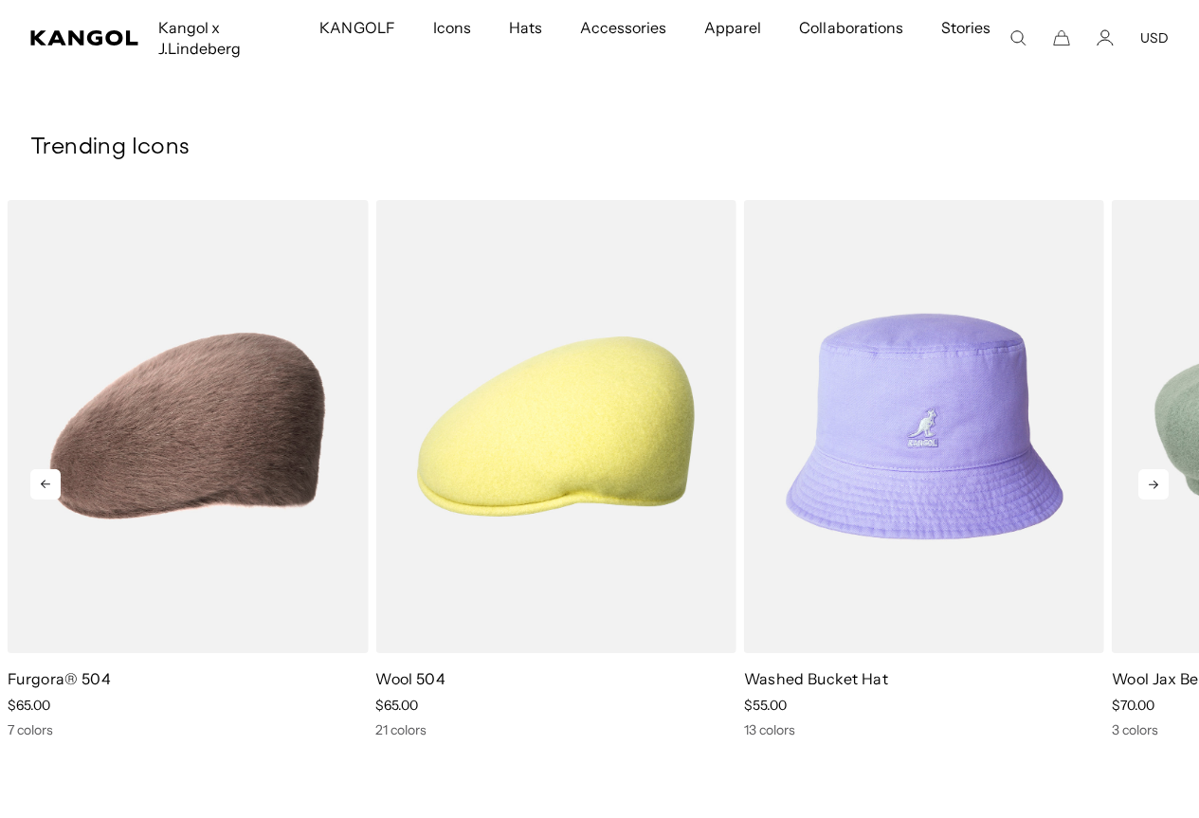
click at [1152, 483] on icon at bounding box center [1153, 484] width 30 height 30
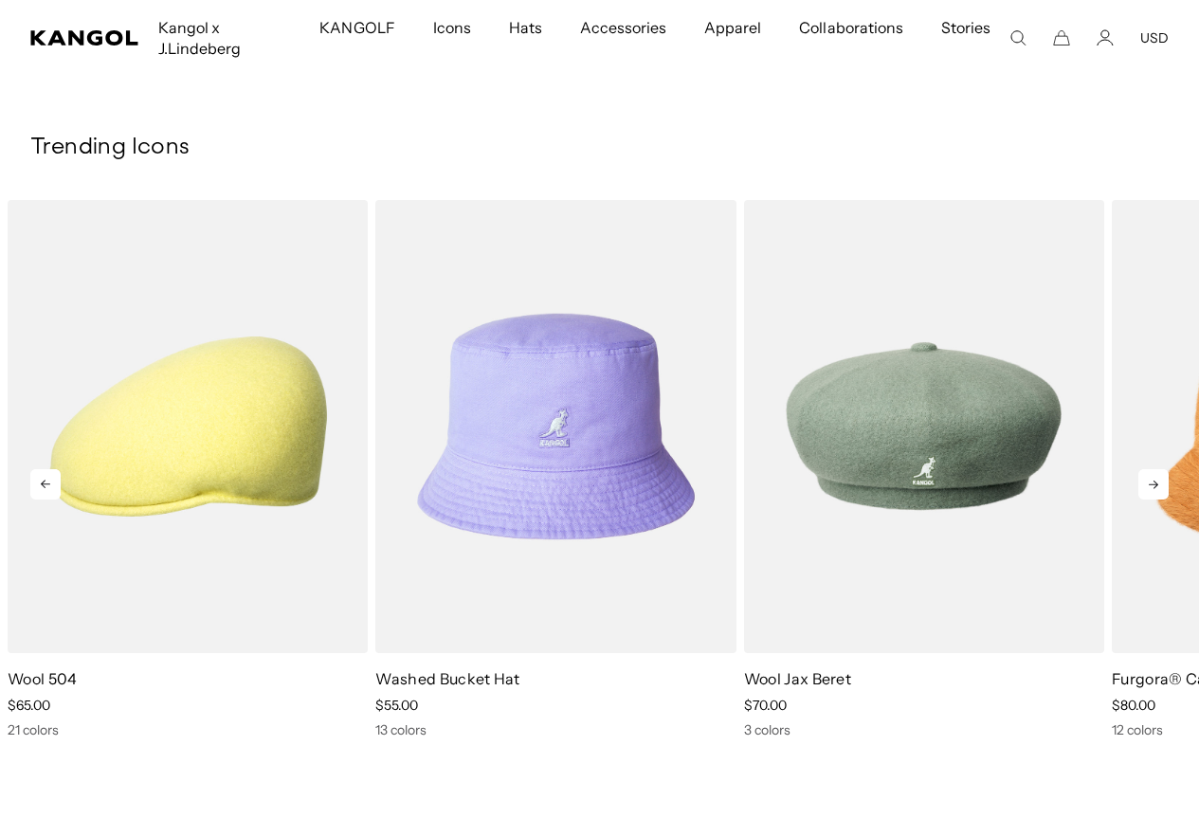
scroll to position [0, 391]
click at [1155, 482] on icon at bounding box center [1153, 484] width 30 height 30
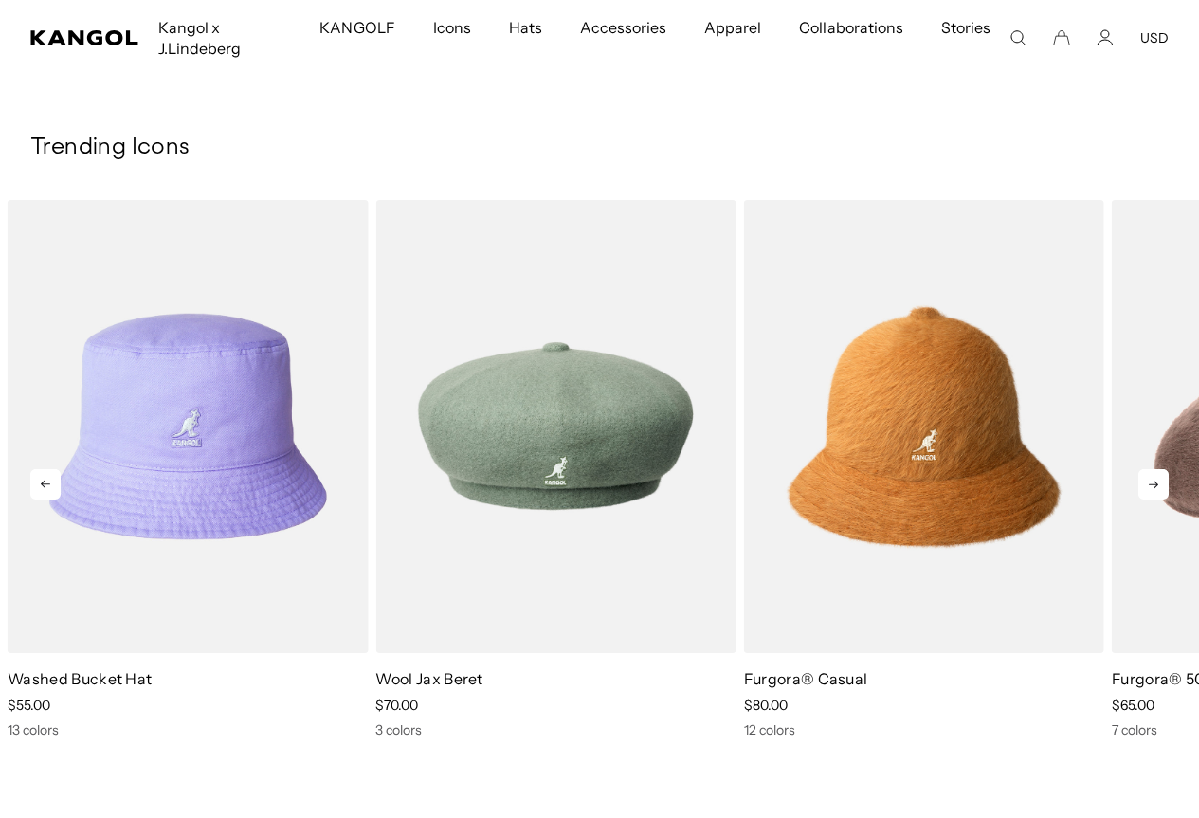
click at [1155, 482] on icon at bounding box center [1153, 484] width 30 height 30
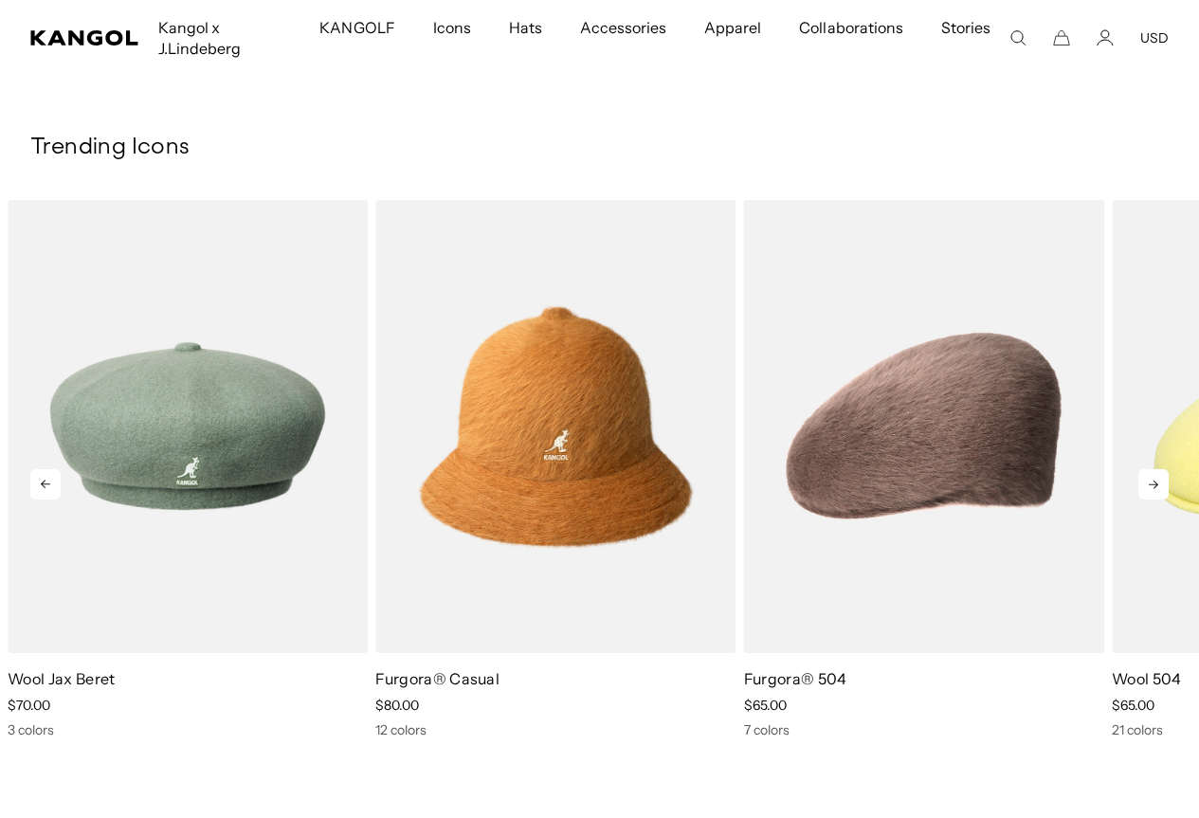
click at [1155, 482] on icon at bounding box center [1153, 484] width 30 height 30
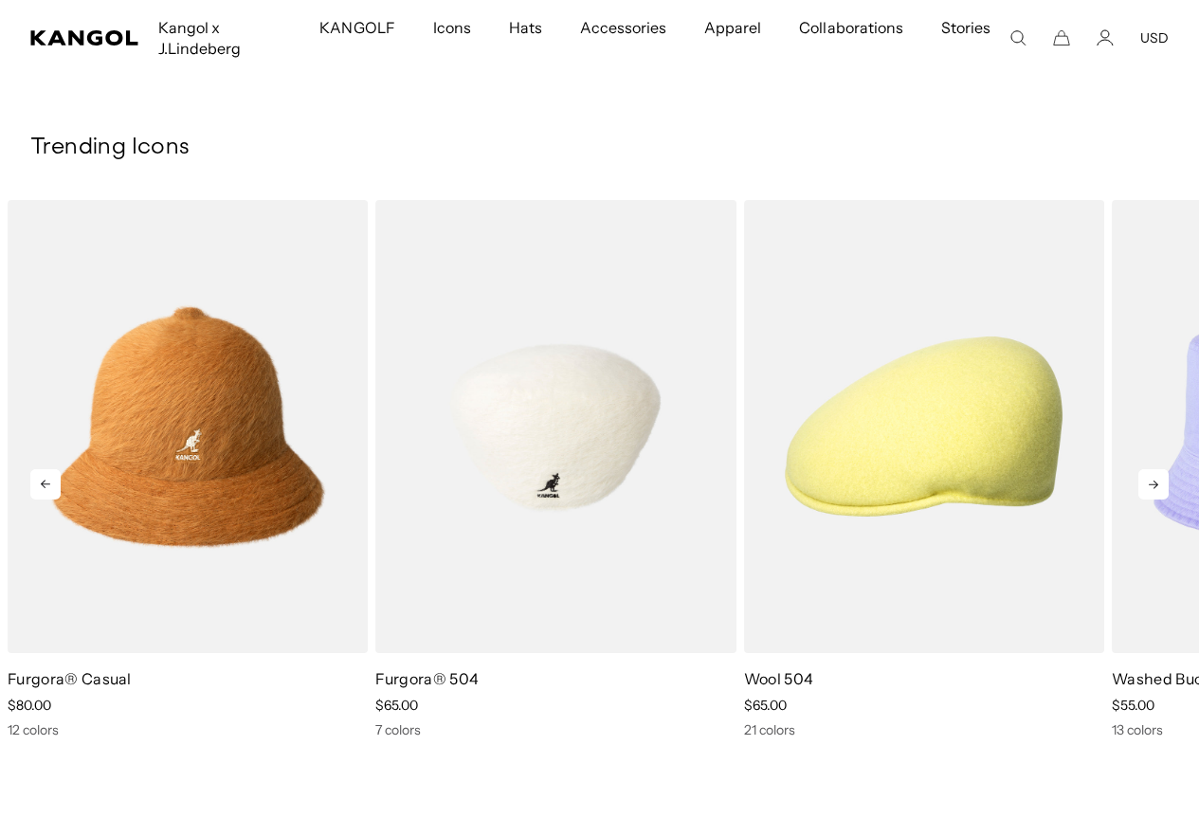
click at [536, 410] on img "5 of 5" at bounding box center [555, 426] width 360 height 452
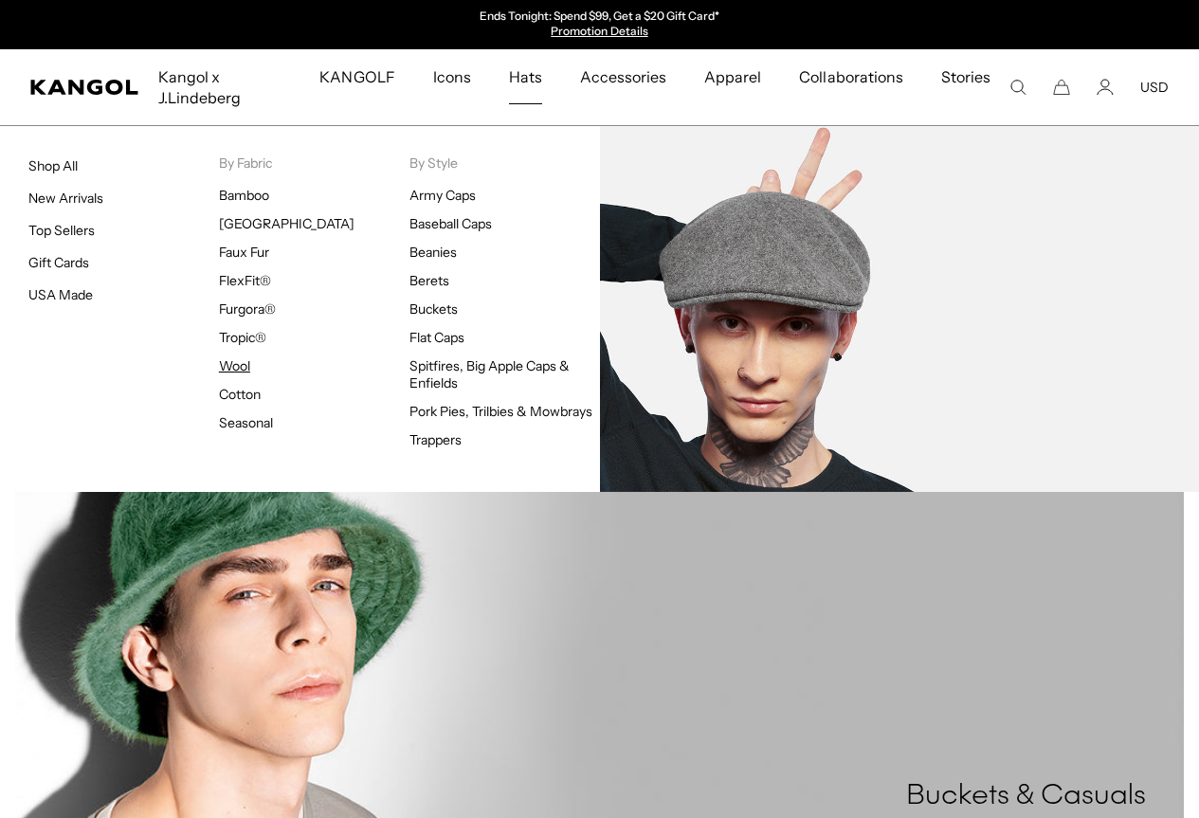
click at [233, 365] on link "Wool" at bounding box center [234, 365] width 31 height 17
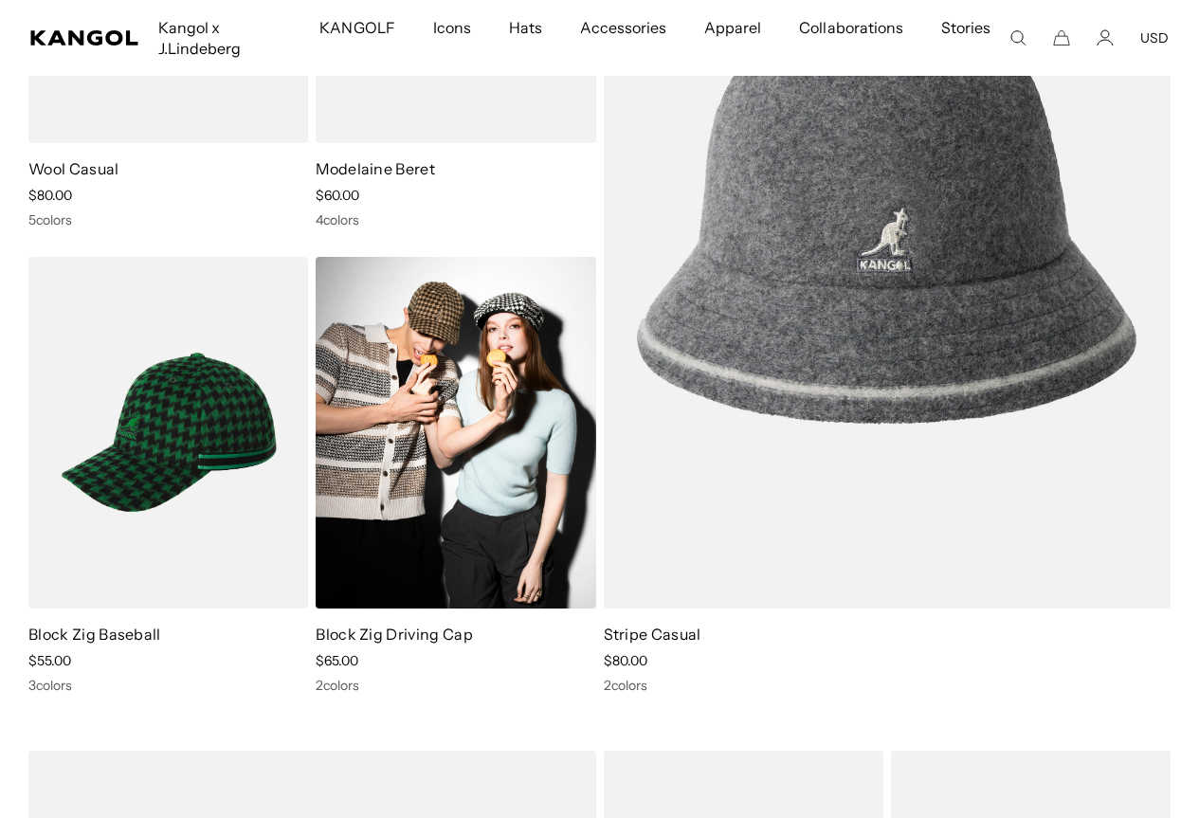
scroll to position [0, 391]
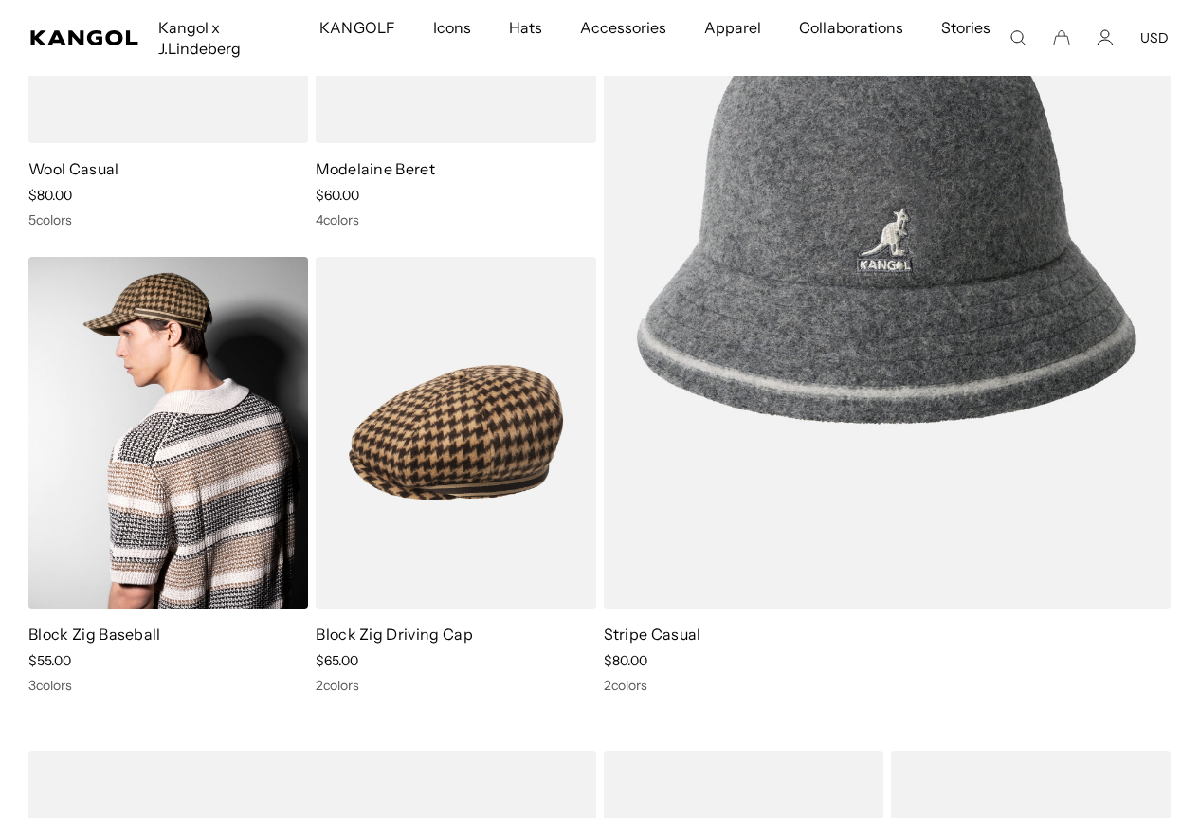
click at [170, 325] on img at bounding box center [168, 433] width 280 height 352
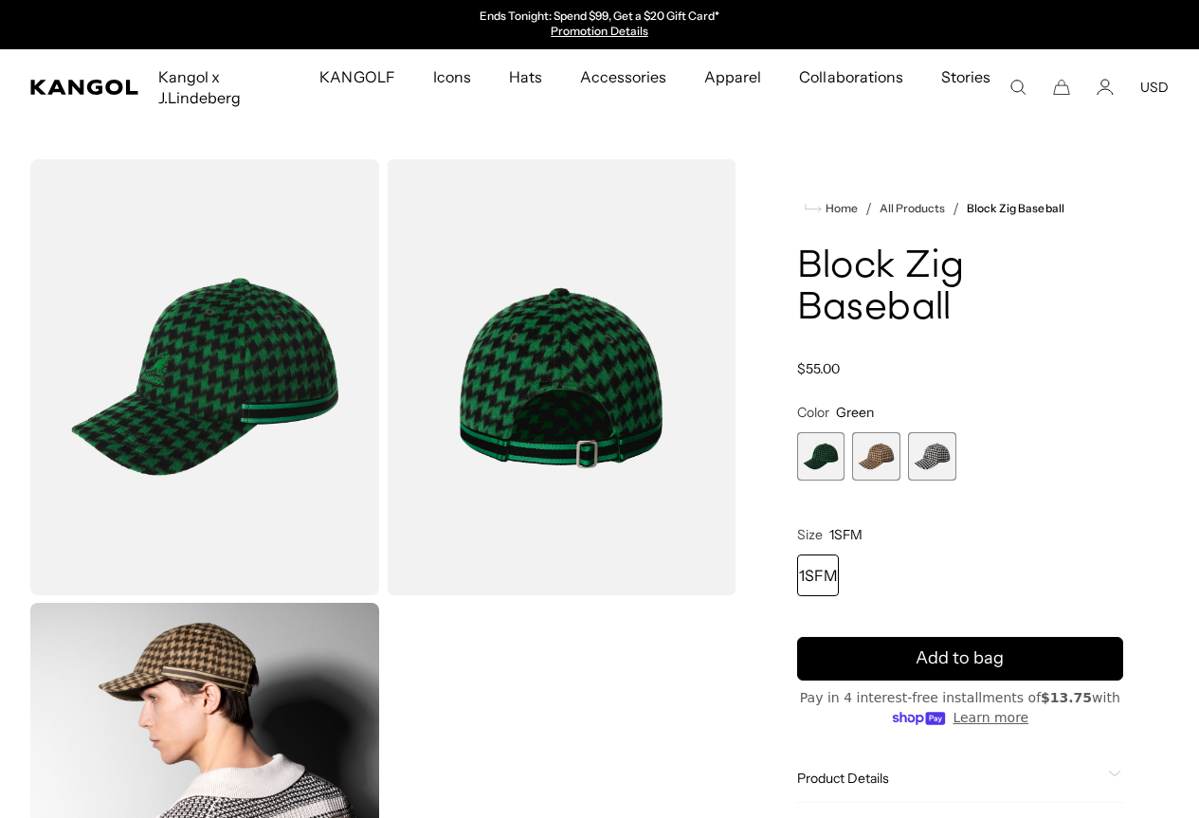
click at [901, 456] on span "2 of 3" at bounding box center [876, 456] width 48 height 48
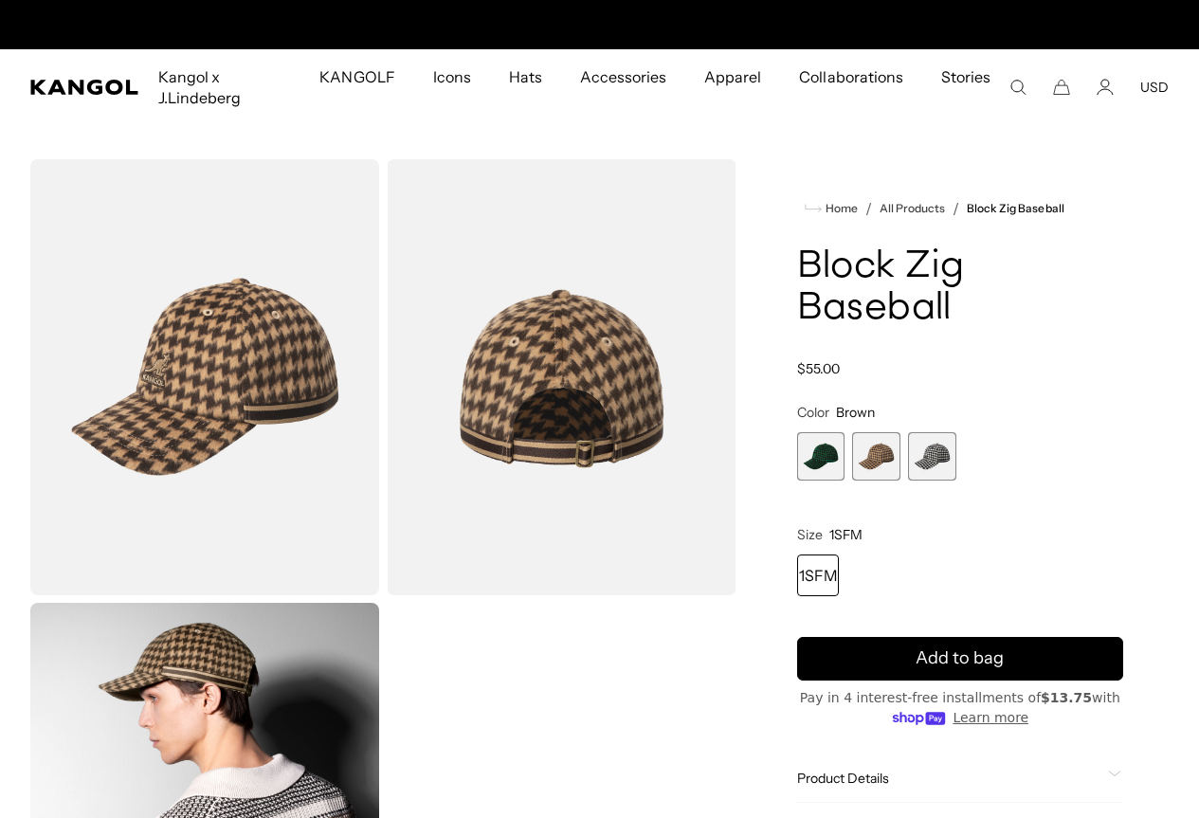
click at [950, 456] on span "3 of 3" at bounding box center [932, 456] width 48 height 48
click at [944, 452] on span "3 of 3" at bounding box center [932, 456] width 48 height 48
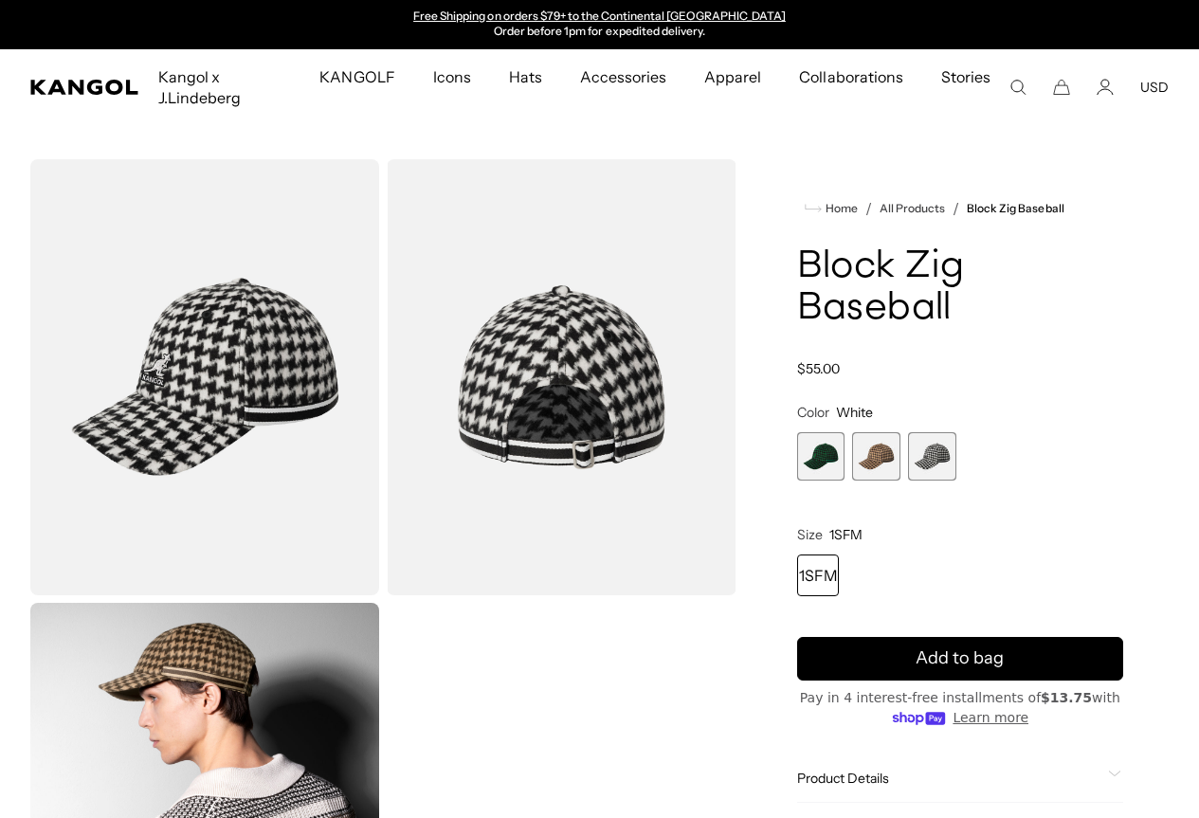
click at [846, 447] on span "1 of 3" at bounding box center [821, 456] width 48 height 48
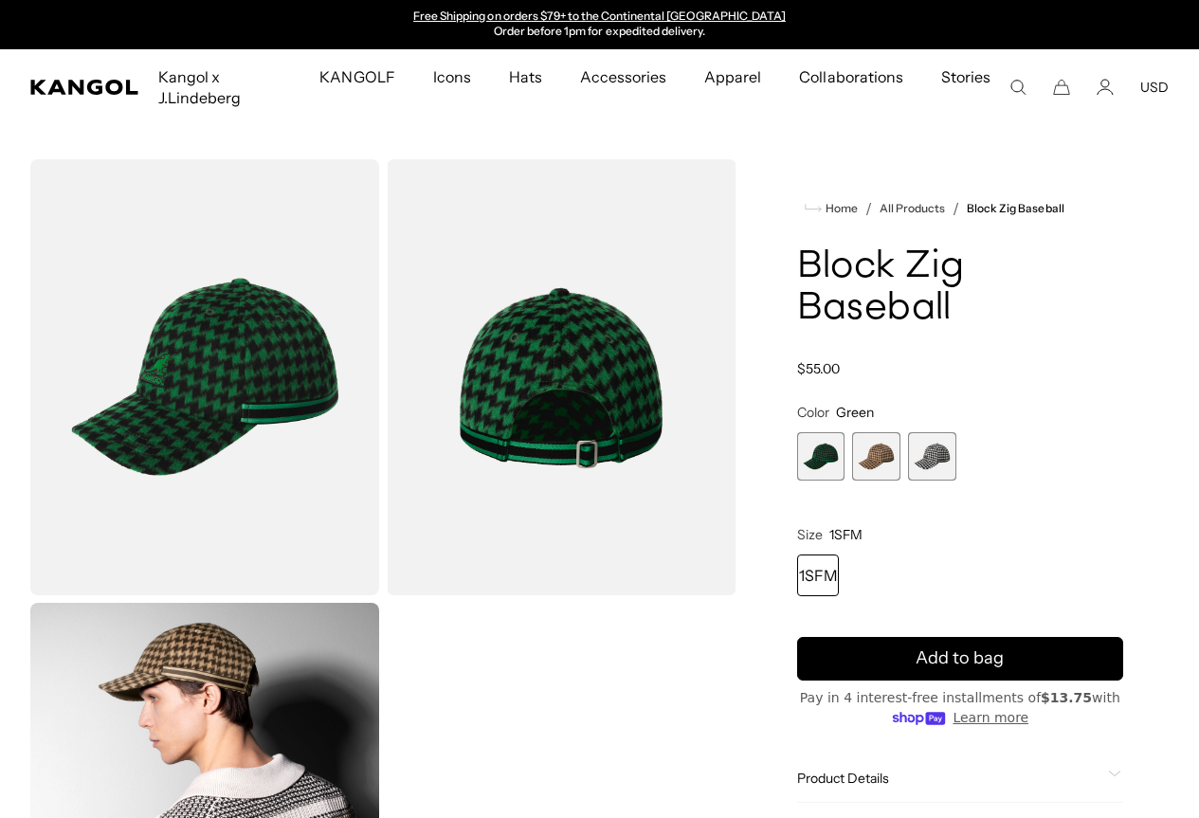
click at [940, 453] on span "3 of 3" at bounding box center [932, 456] width 48 height 48
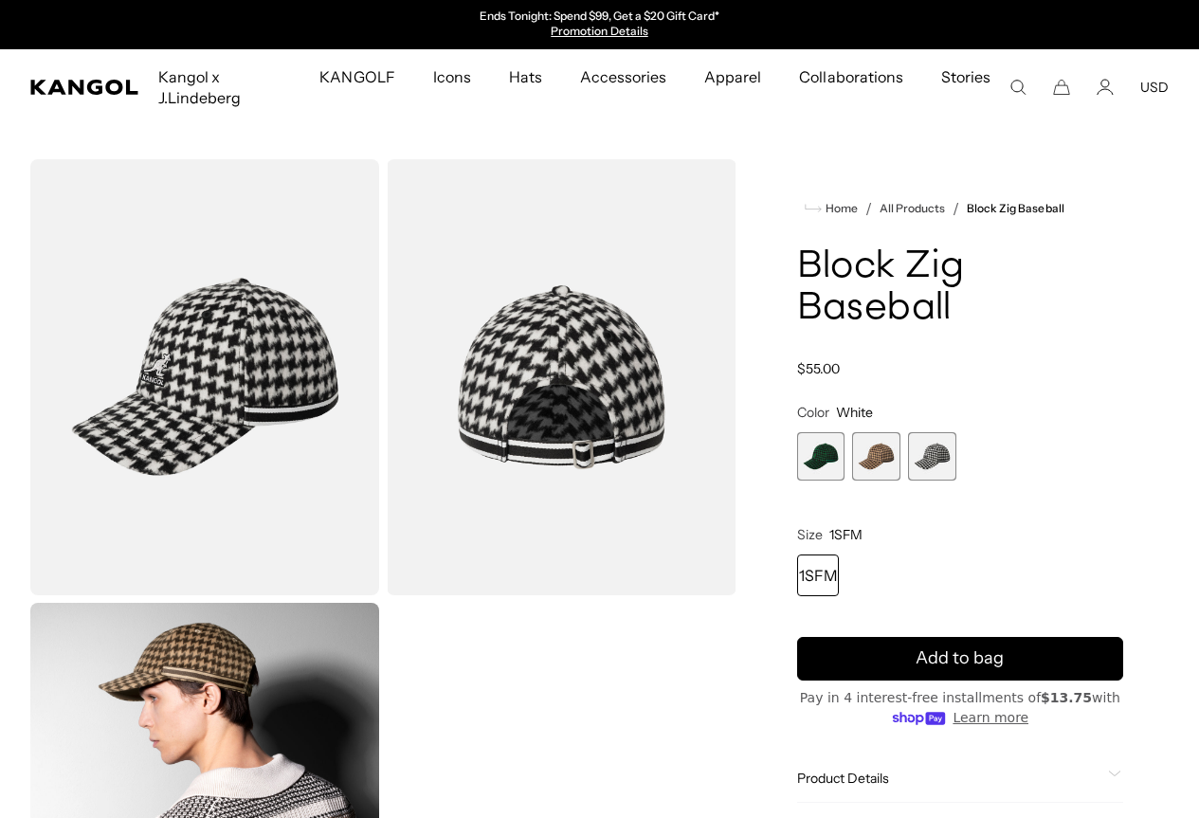
click at [901, 448] on span "2 of 3" at bounding box center [876, 456] width 48 height 48
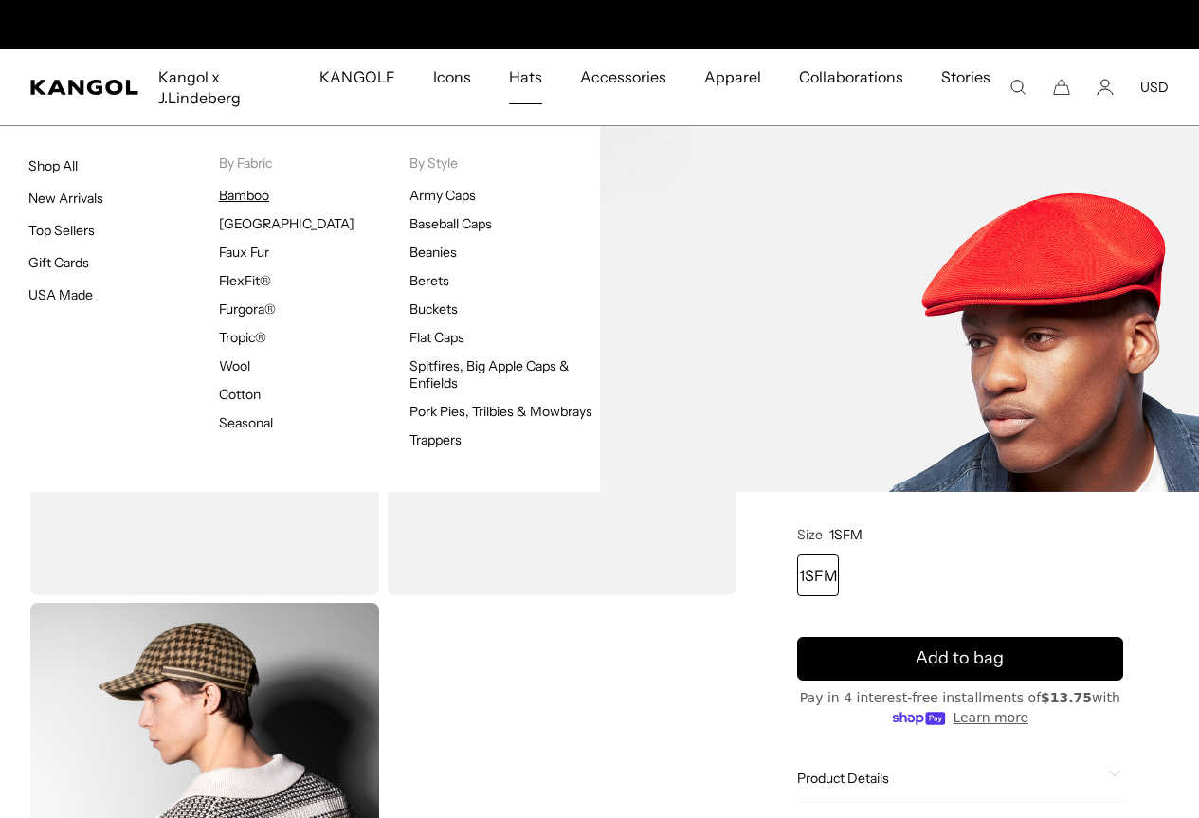
scroll to position [0, 391]
click at [254, 191] on link "Bamboo" at bounding box center [244, 195] width 50 height 17
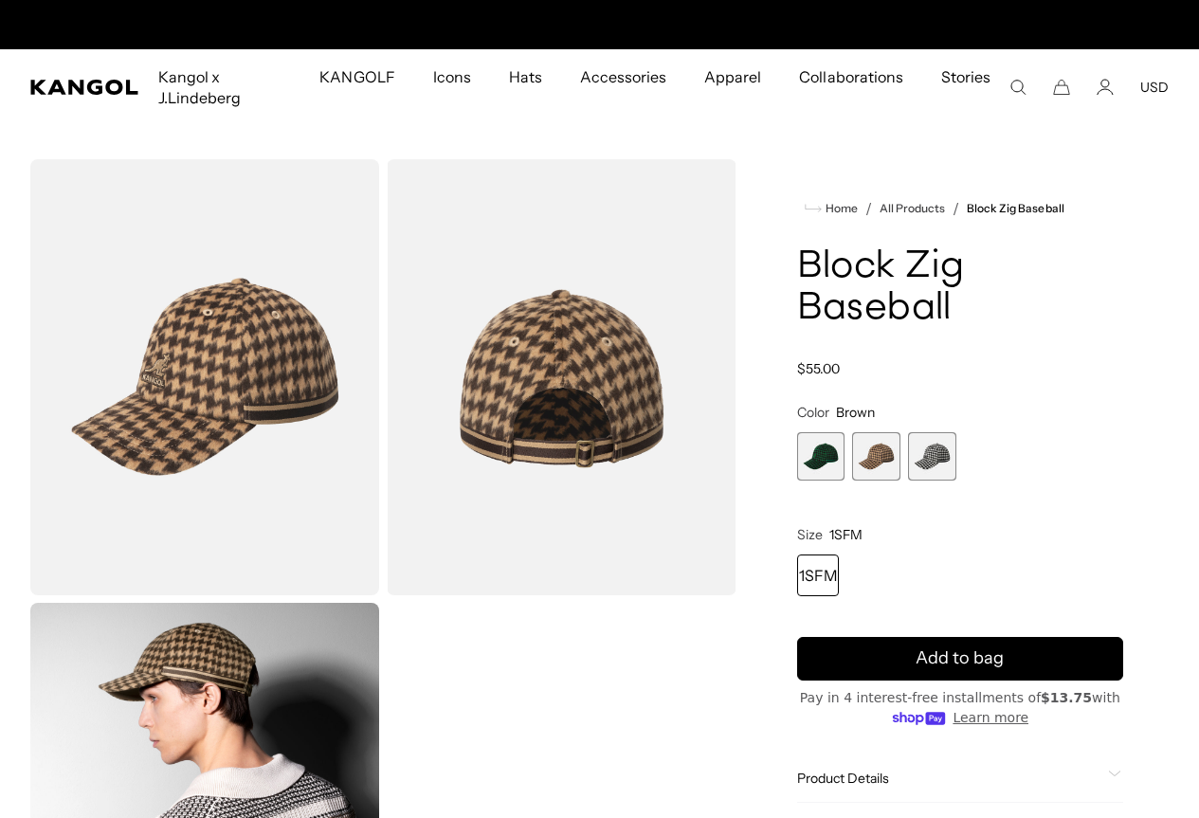
scroll to position [0, 391]
